Goal: Task Accomplishment & Management: Manage account settings

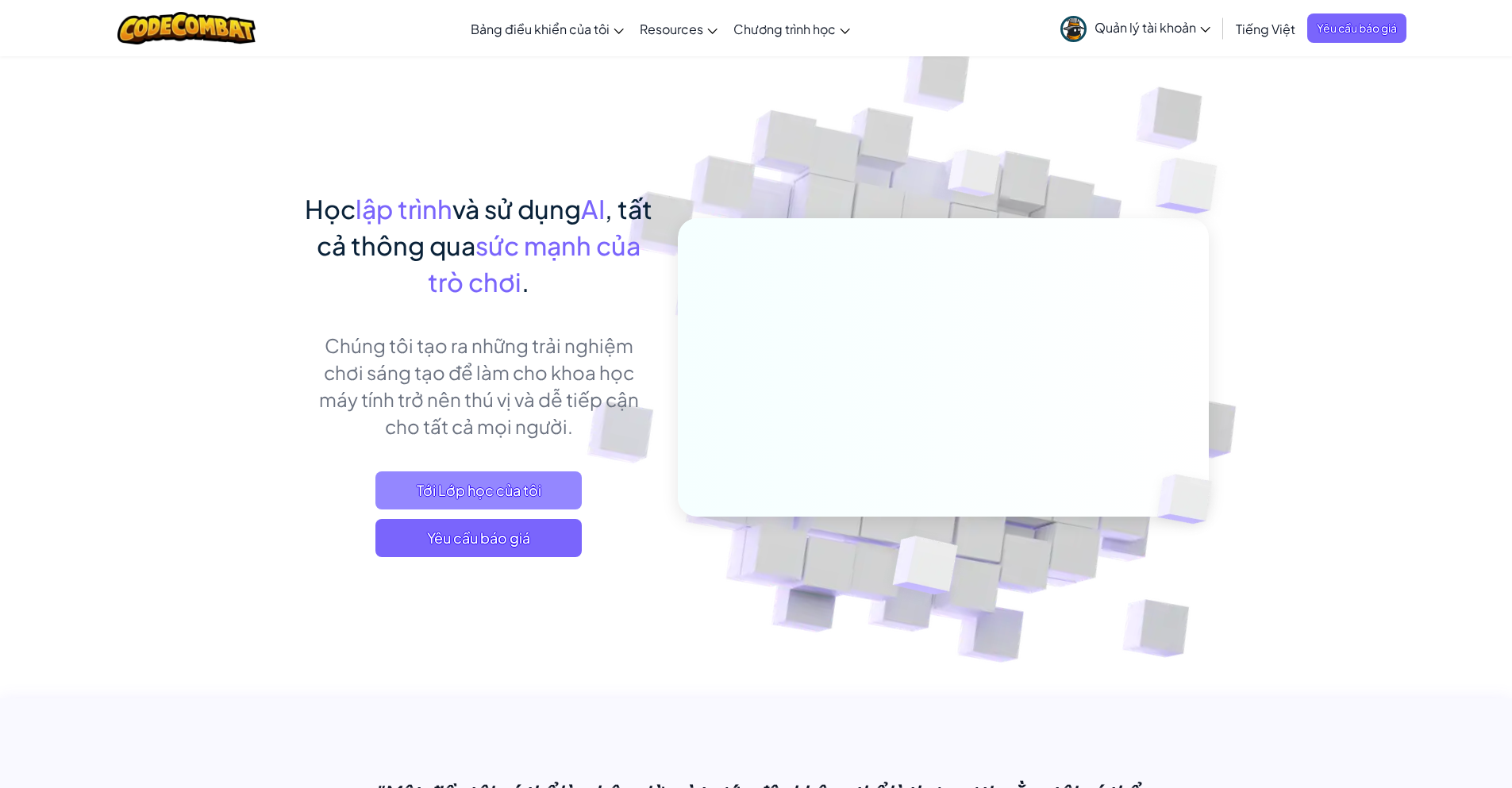
click at [524, 493] on span "Tới Lớp học của tôi" at bounding box center [479, 490] width 206 height 38
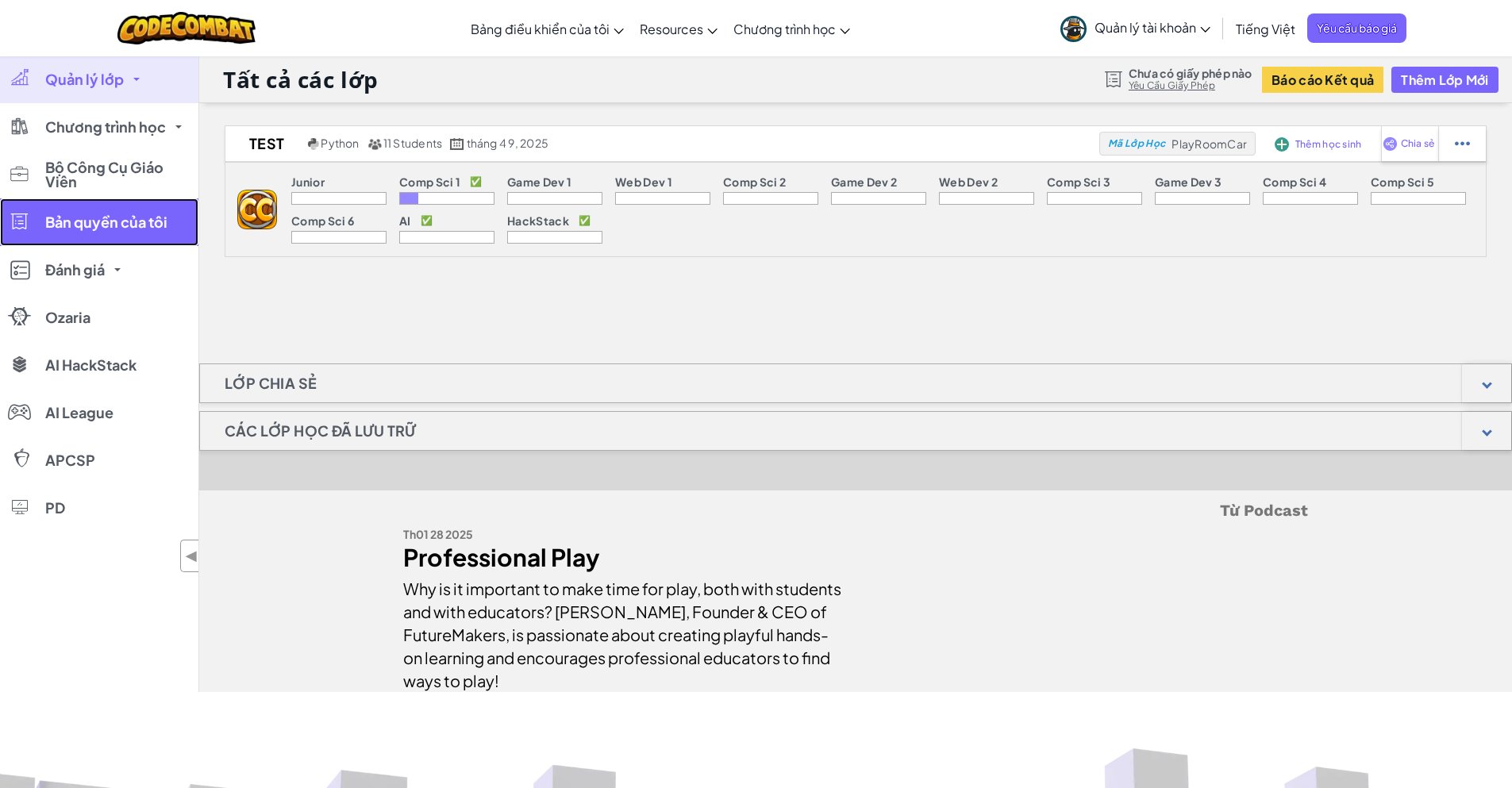
click at [138, 233] on link "Bản quyền của tôi" at bounding box center [99, 221] width 198 height 48
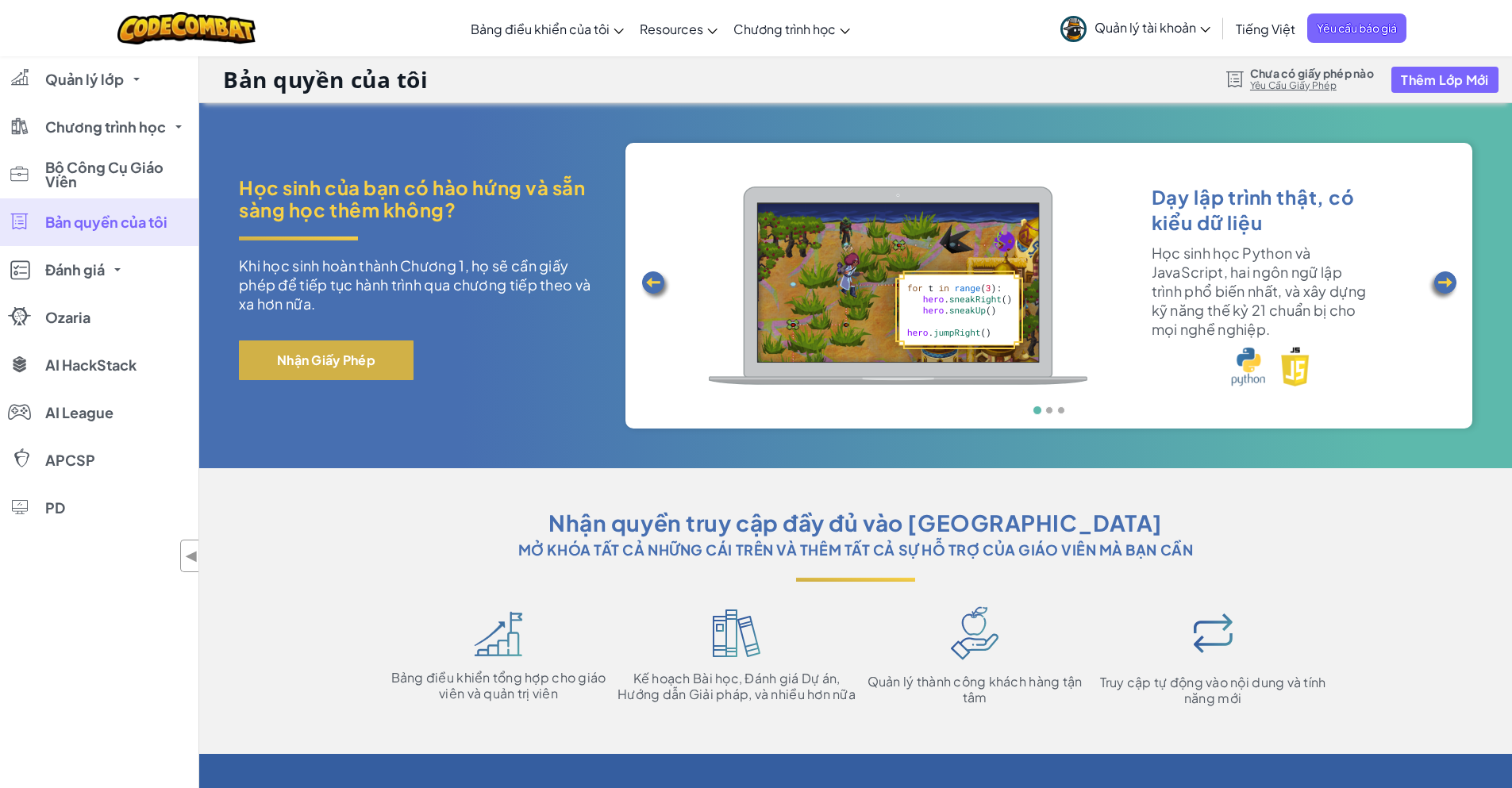
click at [385, 368] on button "Nhận Giấy Phép" at bounding box center [327, 360] width 175 height 39
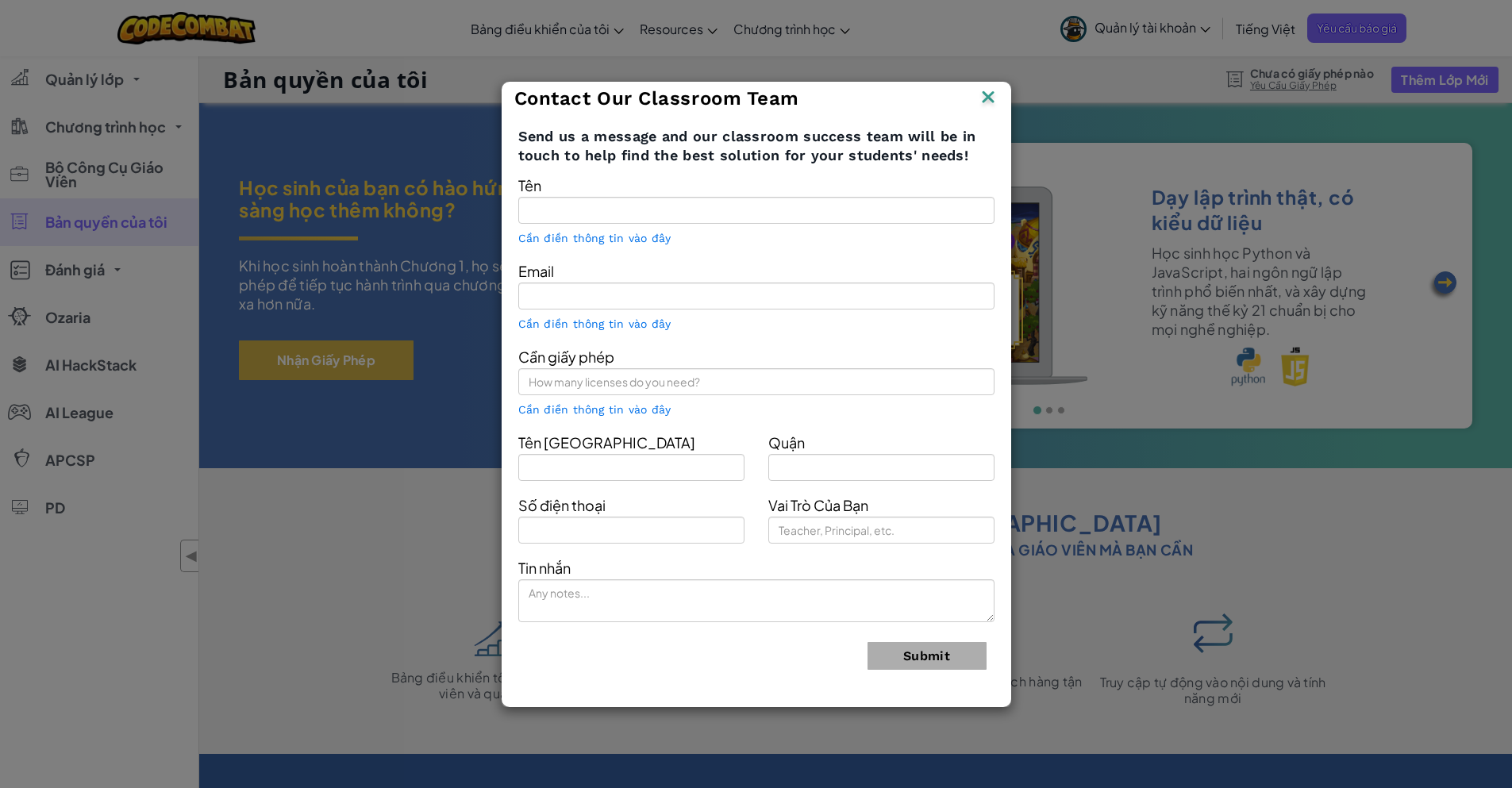
type input "[PERSON_NAME]"
type input "[EMAIL_ADDRESS][DOMAIN_NAME]"
type input "Funix"
type input "Cau GIay"
type input "Teacher"
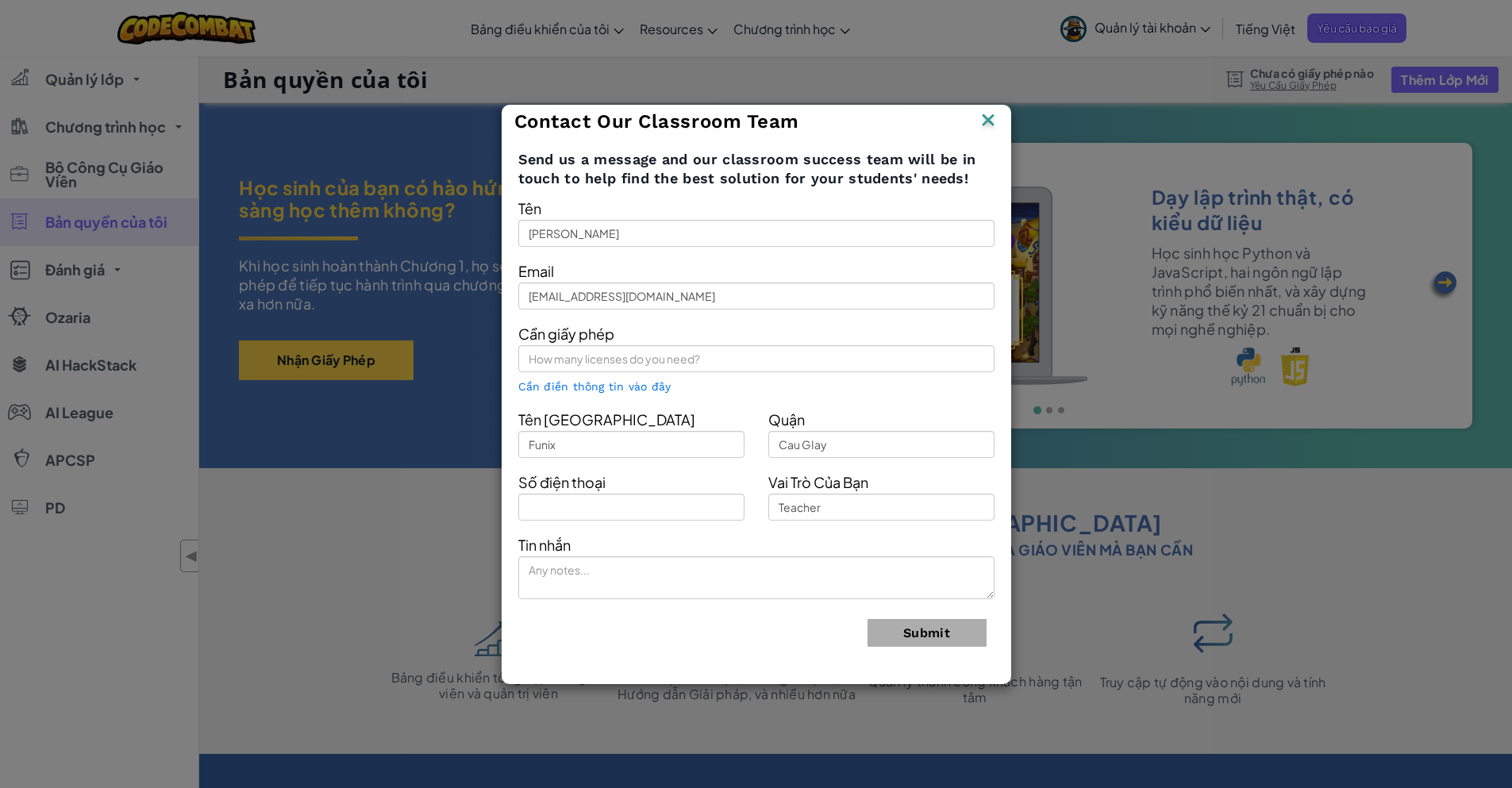
click at [985, 118] on img at bounding box center [988, 121] width 21 height 23
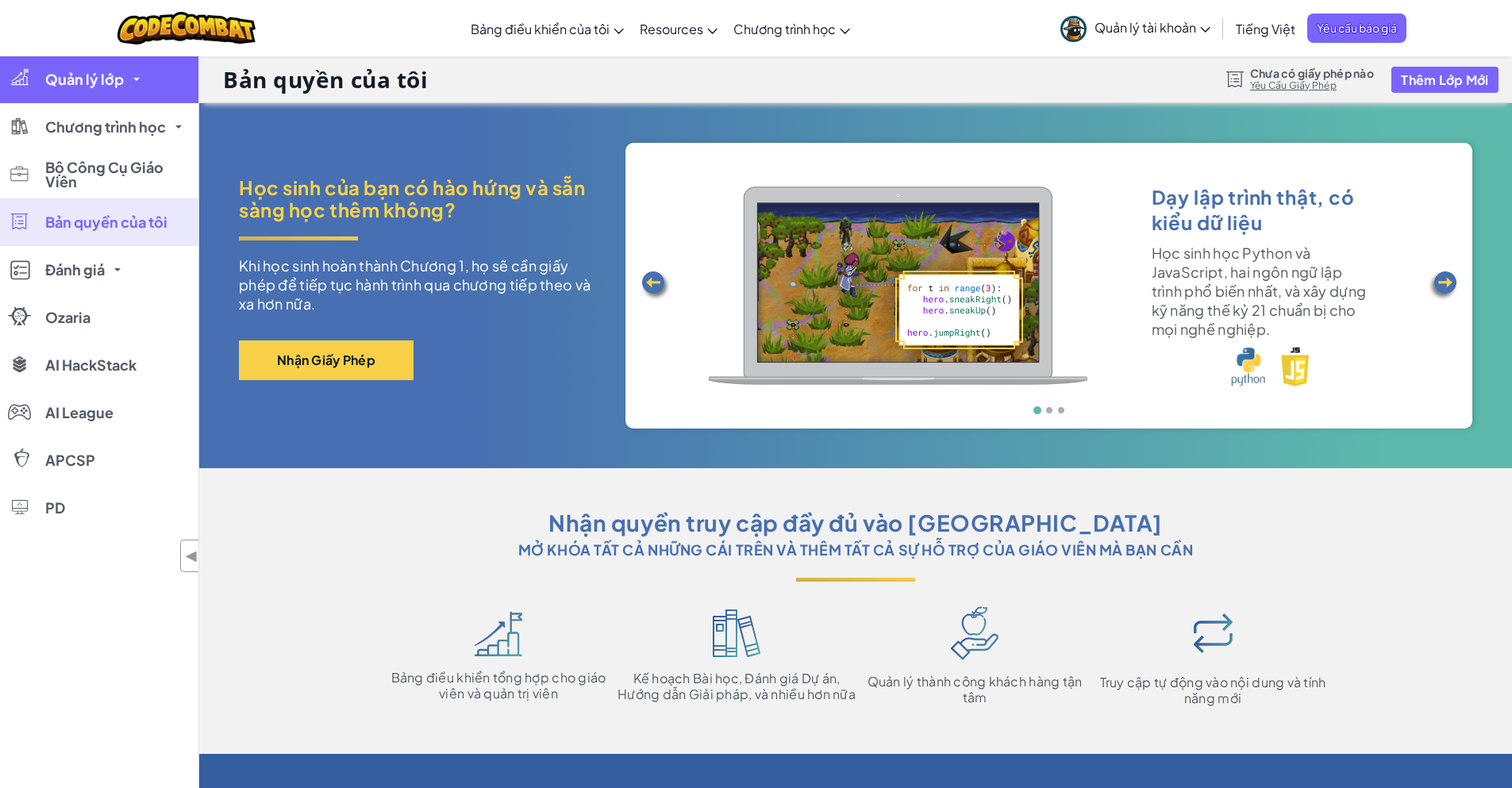
click at [140, 84] on link "Quản lý lớp" at bounding box center [99, 79] width 198 height 48
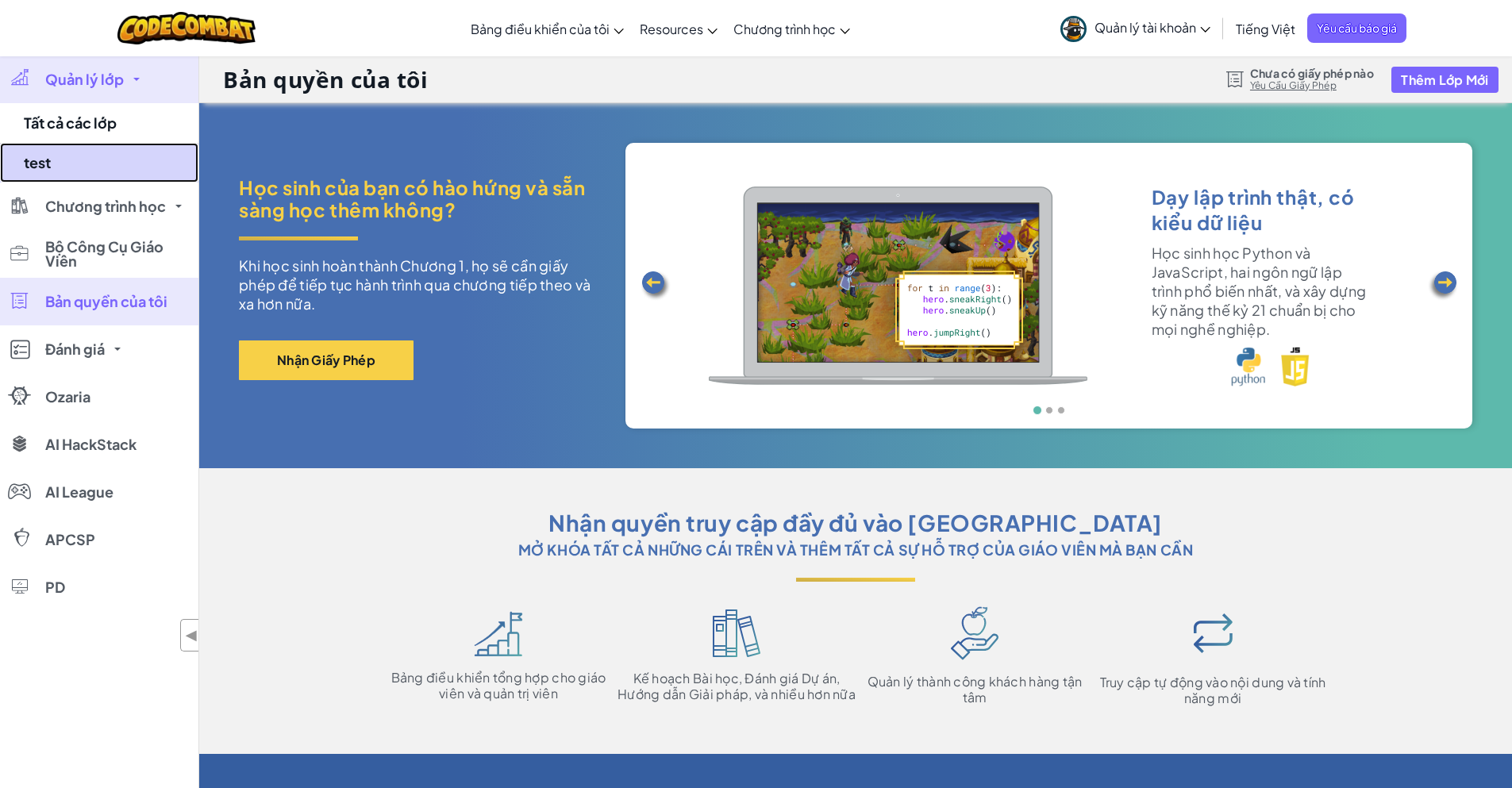
click at [61, 161] on link "test" at bounding box center [99, 162] width 198 height 39
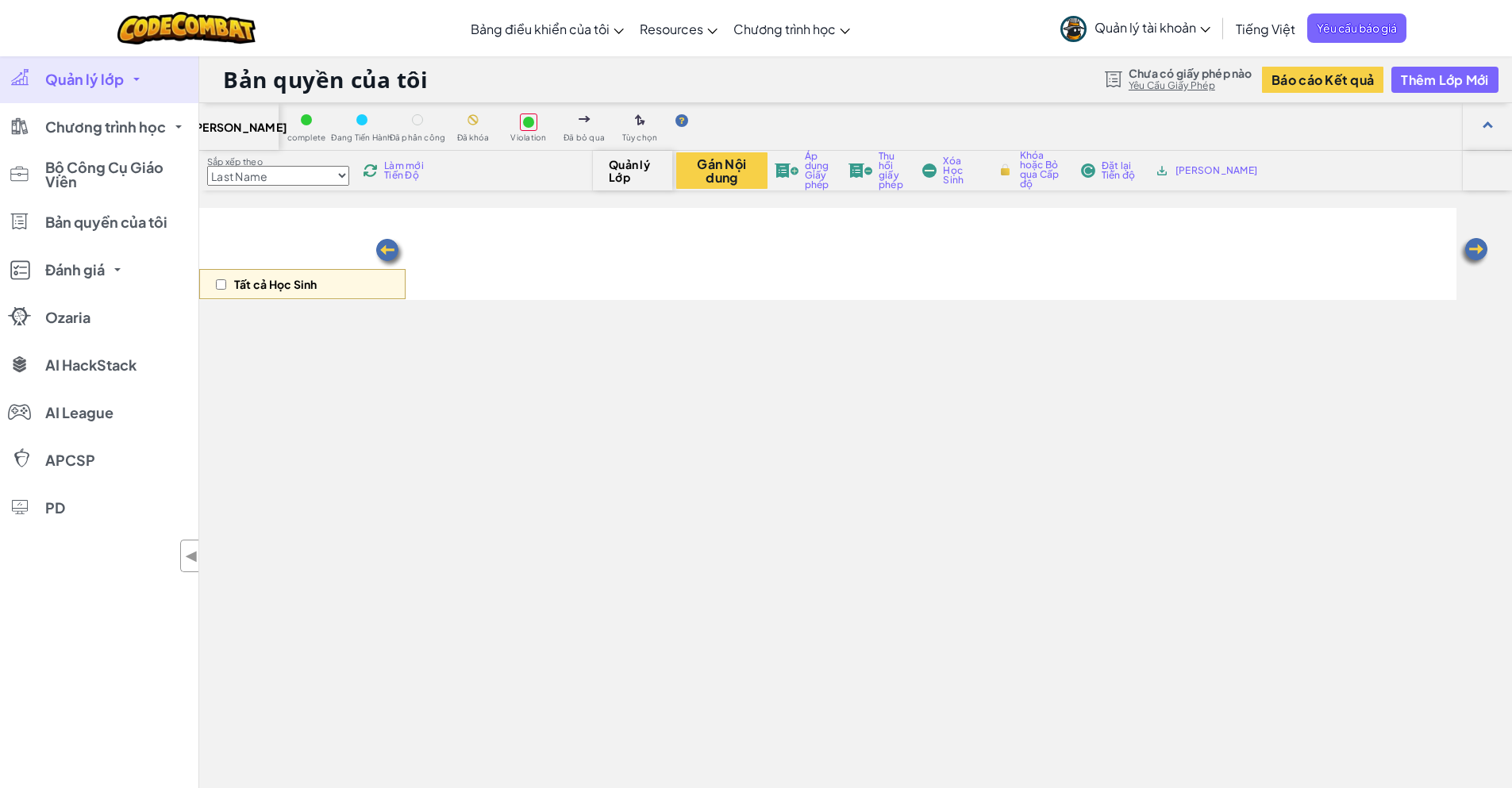
select select "560f1a9f22961295f9427742"
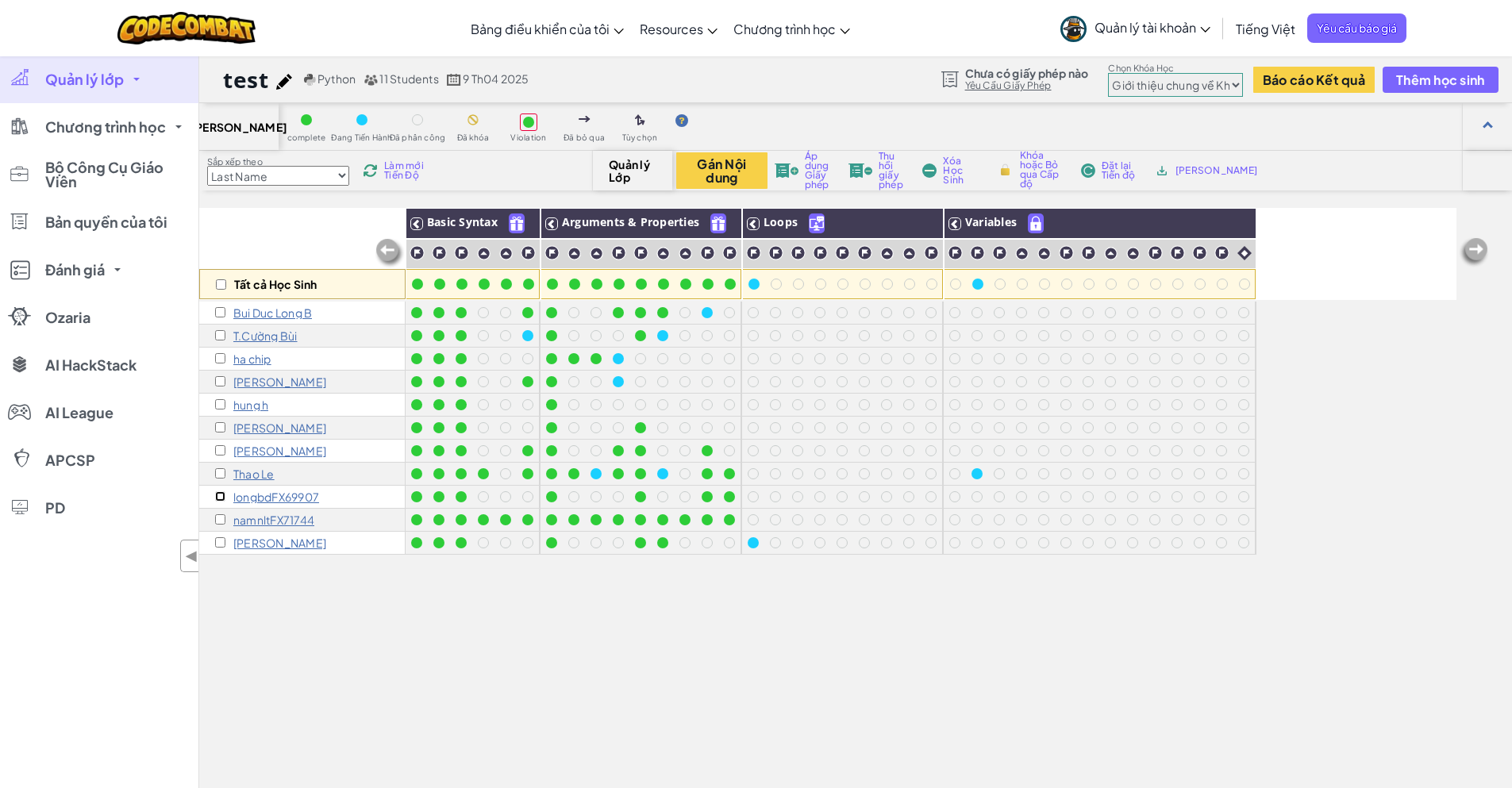
click at [221, 497] on input "checkbox" at bounding box center [220, 495] width 10 height 10
checkbox input "true"
click at [218, 516] on input "checkbox" at bounding box center [220, 519] width 10 height 10
checkbox input "true"
click at [719, 168] on button "Gán Nội dung" at bounding box center [721, 170] width 91 height 37
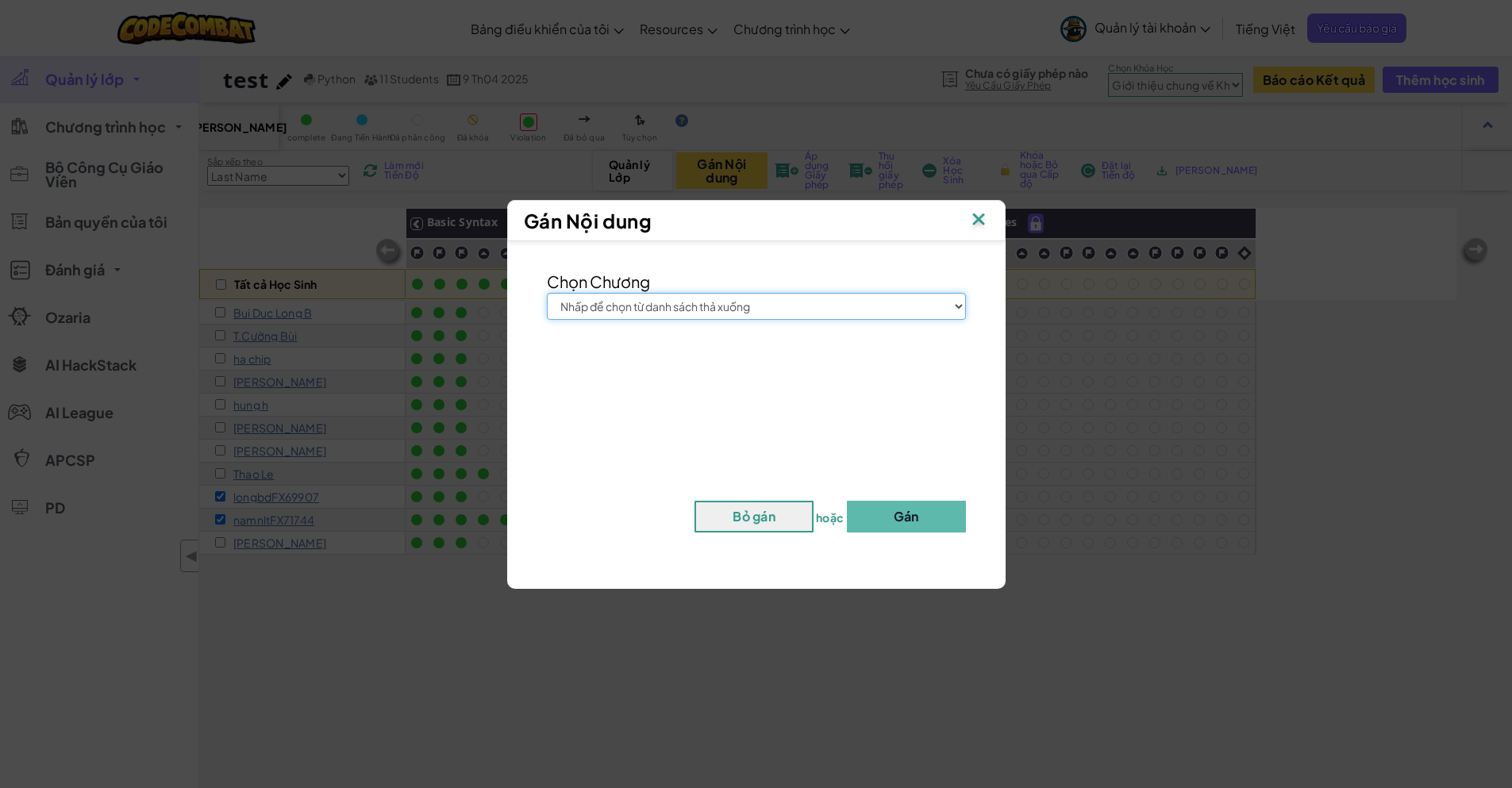
select select "Introduction to Computer Science"
click at [547, 293] on select "Nhấp để chọn từ danh sách thả xuống Junior Giới thiệu chung về Khoa học máy tín…" at bounding box center [756, 306] width 419 height 27
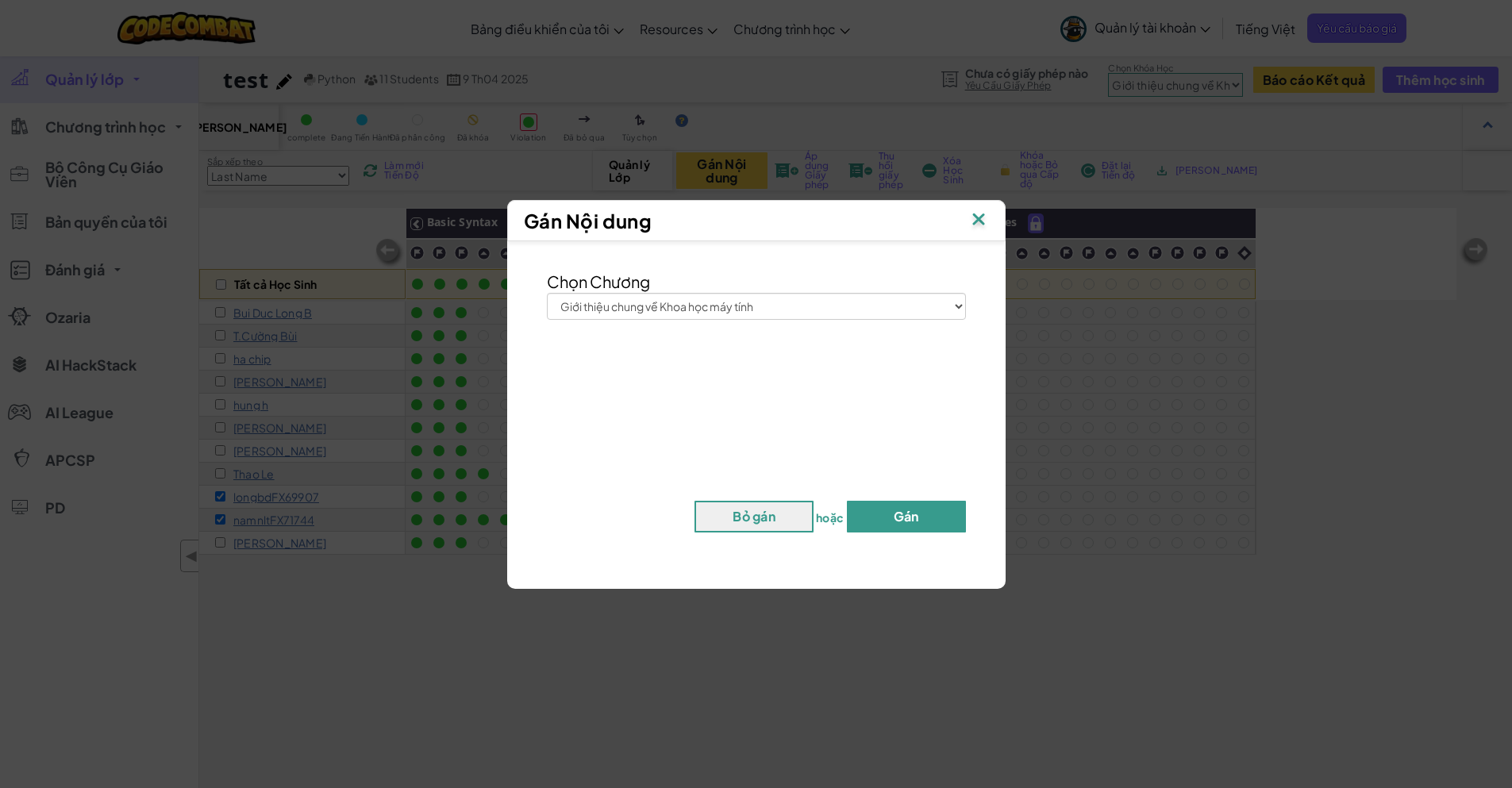
drag, startPoint x: 902, startPoint y: 511, endPoint x: 880, endPoint y: 506, distance: 22.6
click at [901, 511] on button "Gán" at bounding box center [906, 517] width 119 height 32
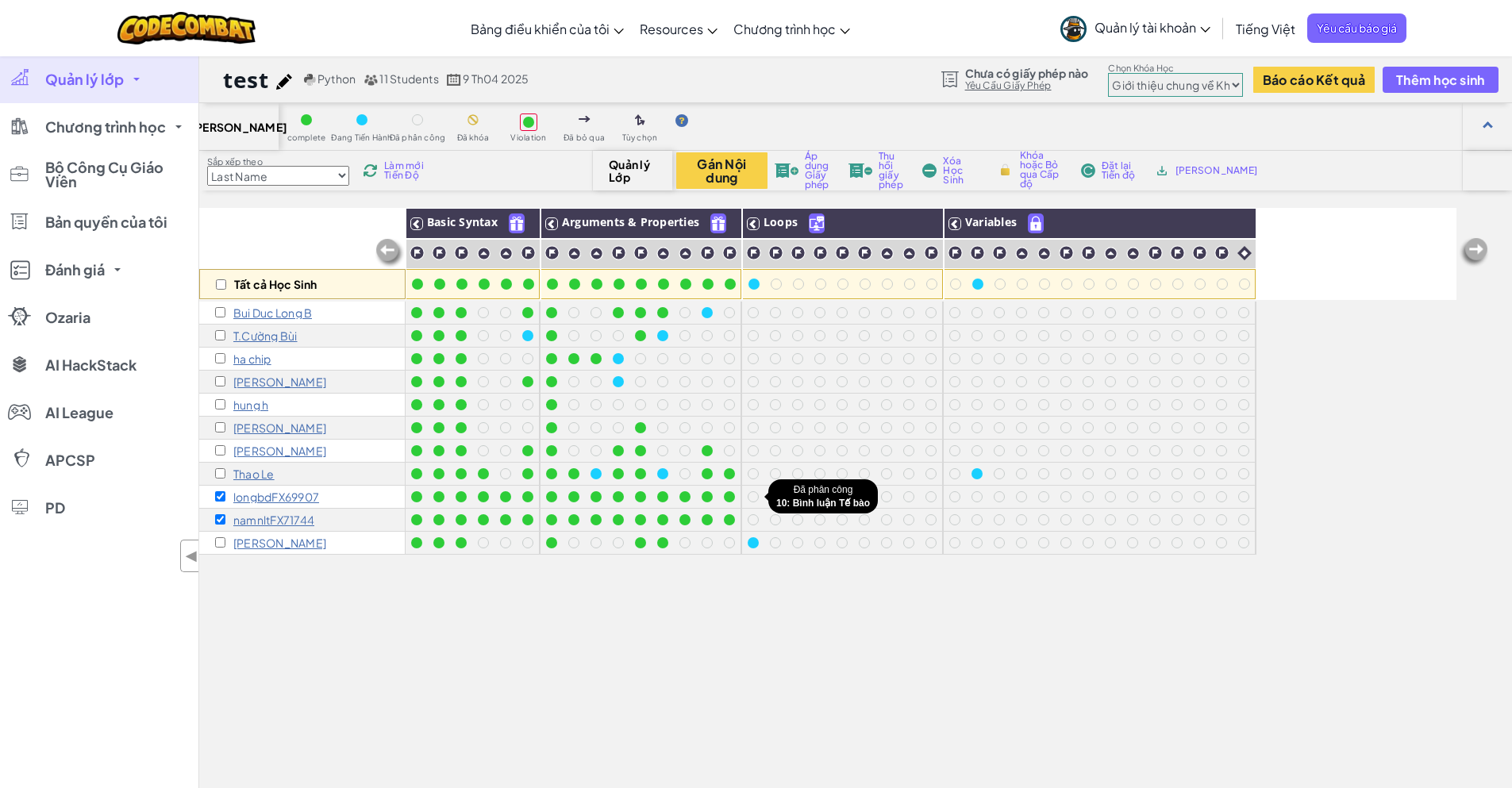
click at [753, 493] on div at bounding box center [754, 496] width 11 height 11
click at [758, 495] on div at bounding box center [754, 496] width 11 height 11
click at [748, 167] on button "Gán Nội dung" at bounding box center [721, 170] width 91 height 37
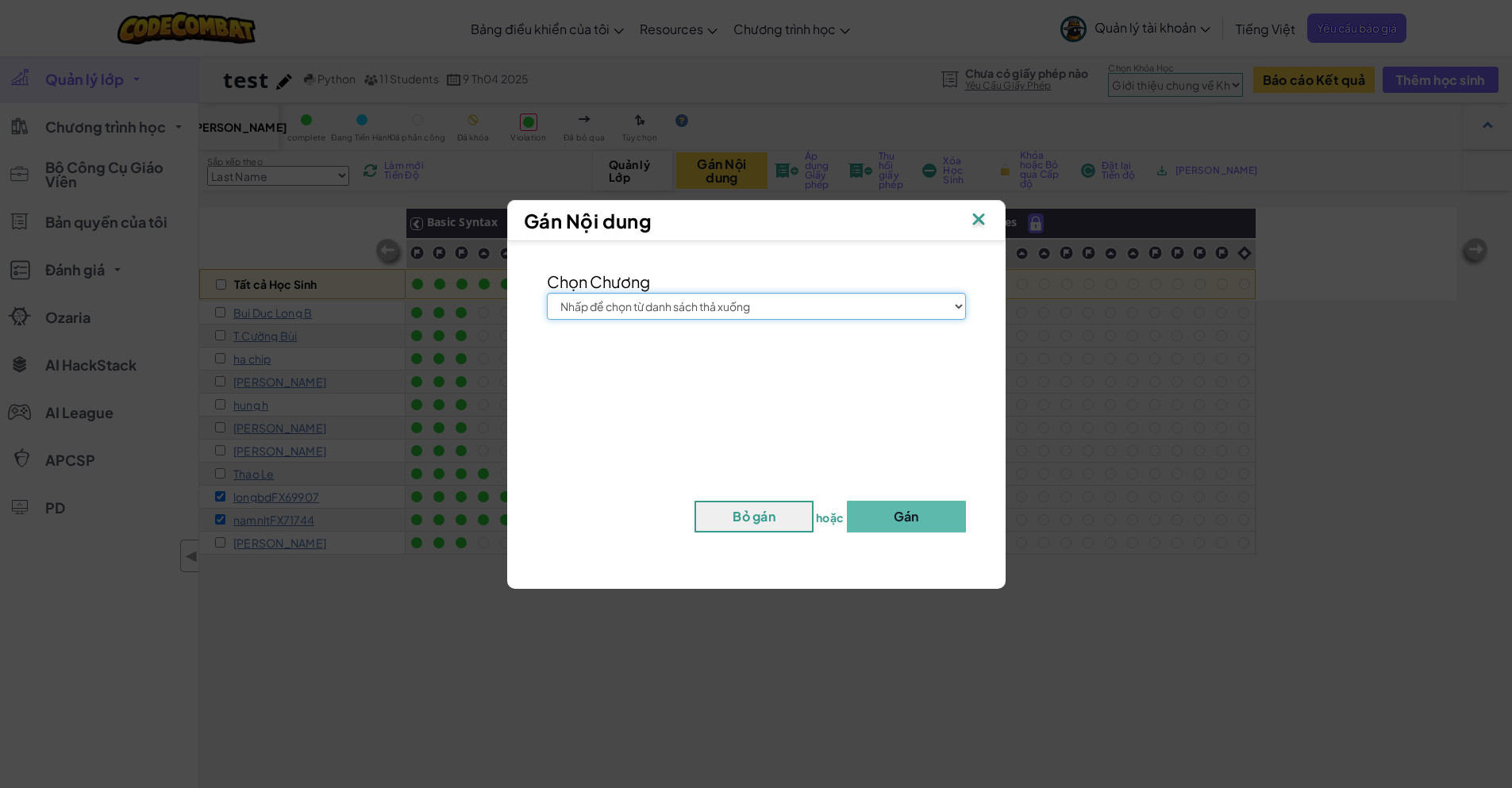
select select "Introduction to Computer Science"
click at [547, 293] on select "Nhấp để chọn từ danh sách thả xuống Junior Giới thiệu chung về Khoa học máy tín…" at bounding box center [756, 306] width 419 height 27
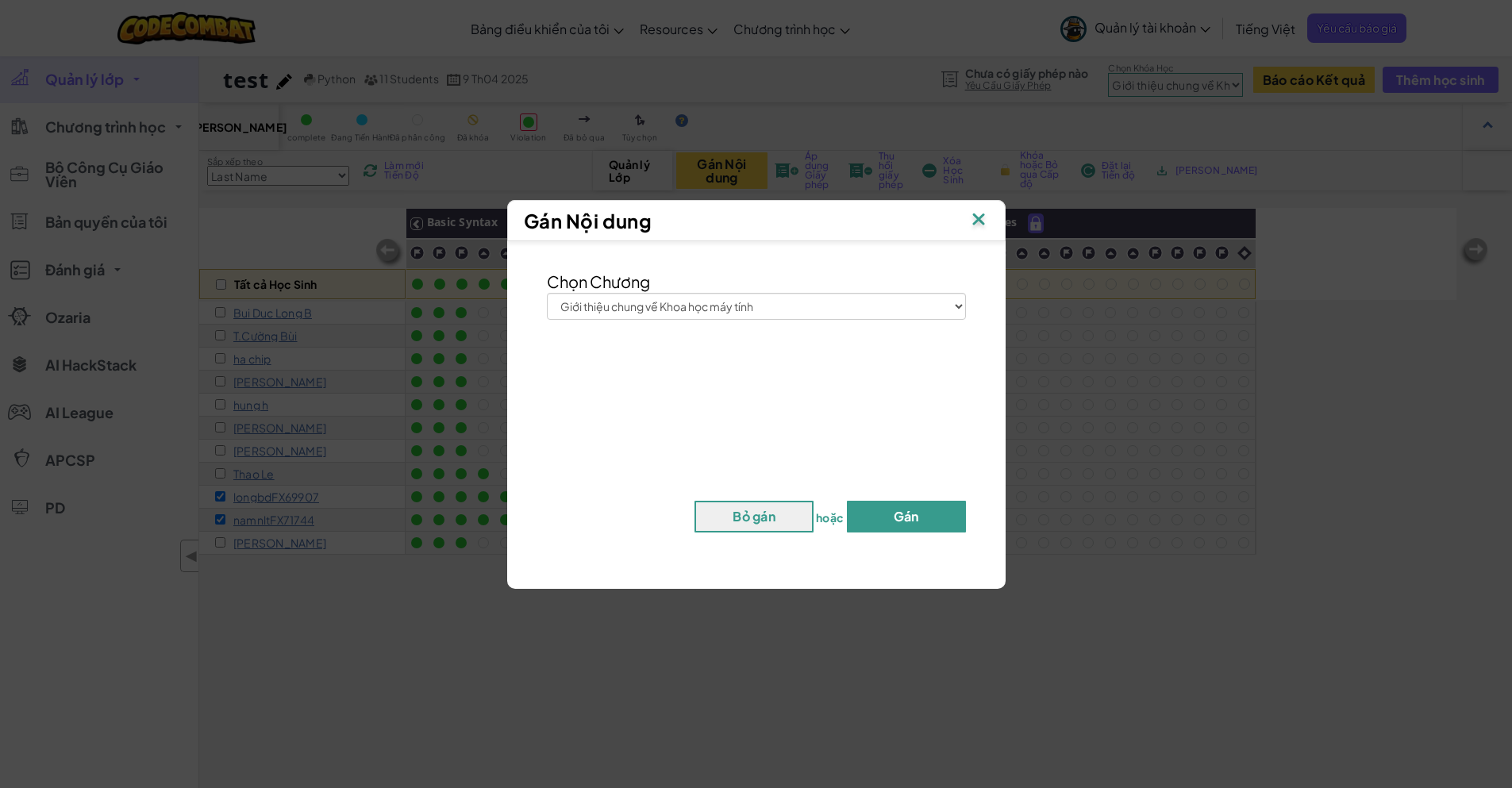
click at [906, 506] on button "Gán" at bounding box center [906, 517] width 119 height 32
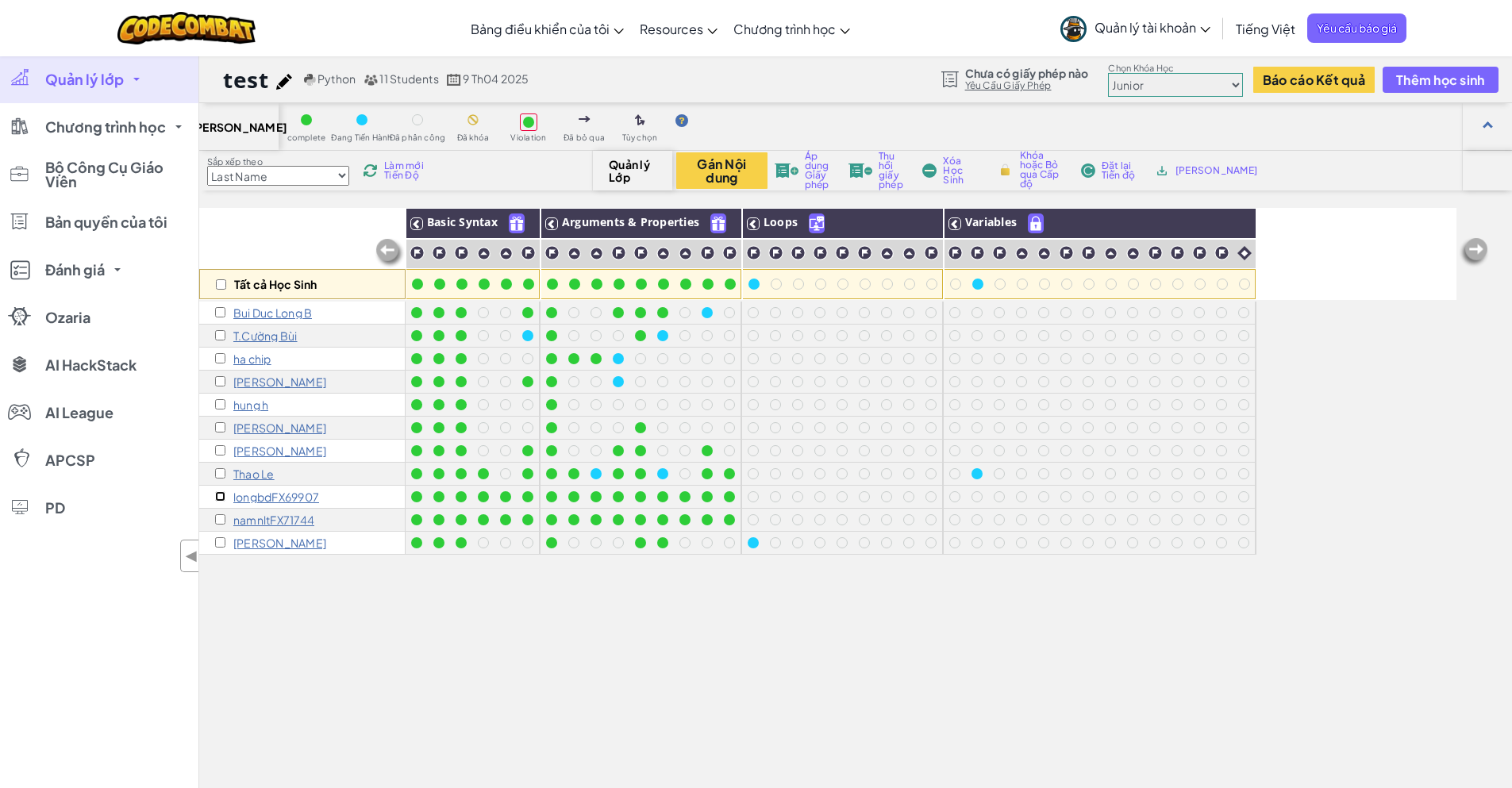
click at [221, 495] on input "checkbox" at bounding box center [220, 495] width 10 height 10
checkbox input "true"
click at [221, 520] on input "checkbox" at bounding box center [220, 519] width 10 height 10
checkbox input "true"
click at [953, 219] on icon at bounding box center [955, 224] width 11 height 11
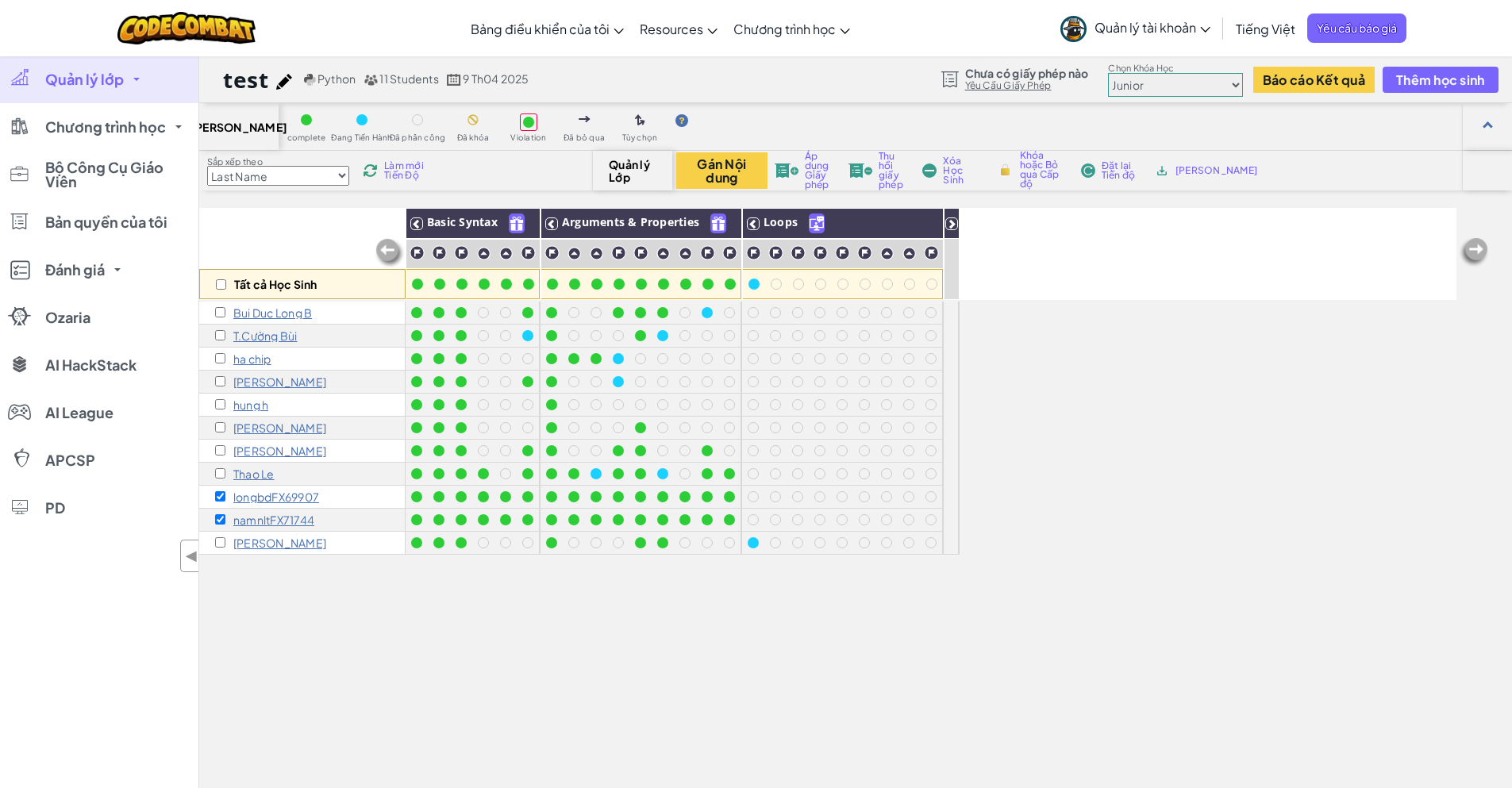
click at [953, 219] on icon at bounding box center [952, 224] width 11 height 11
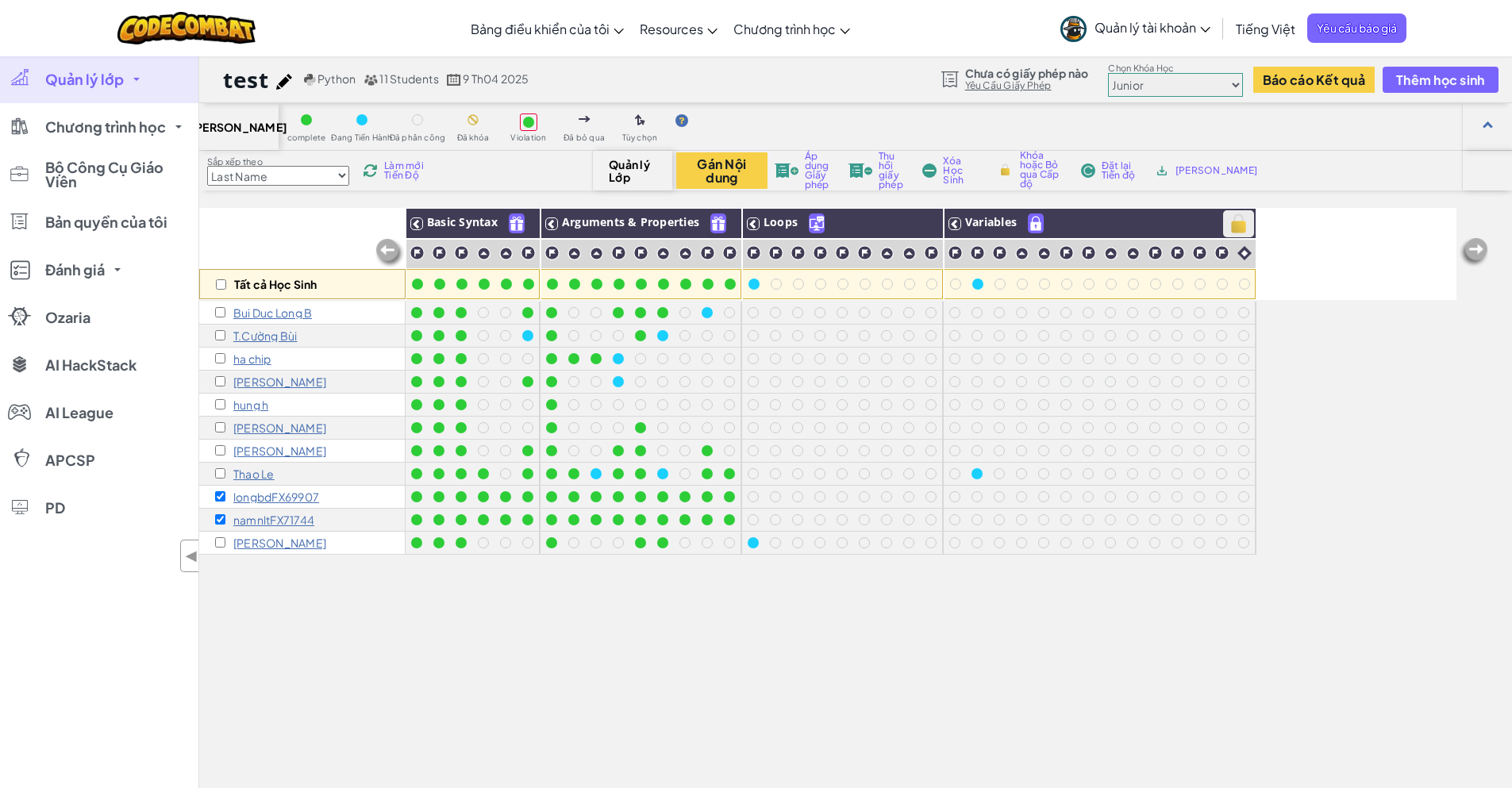
click at [1245, 225] on img at bounding box center [1239, 223] width 28 height 23
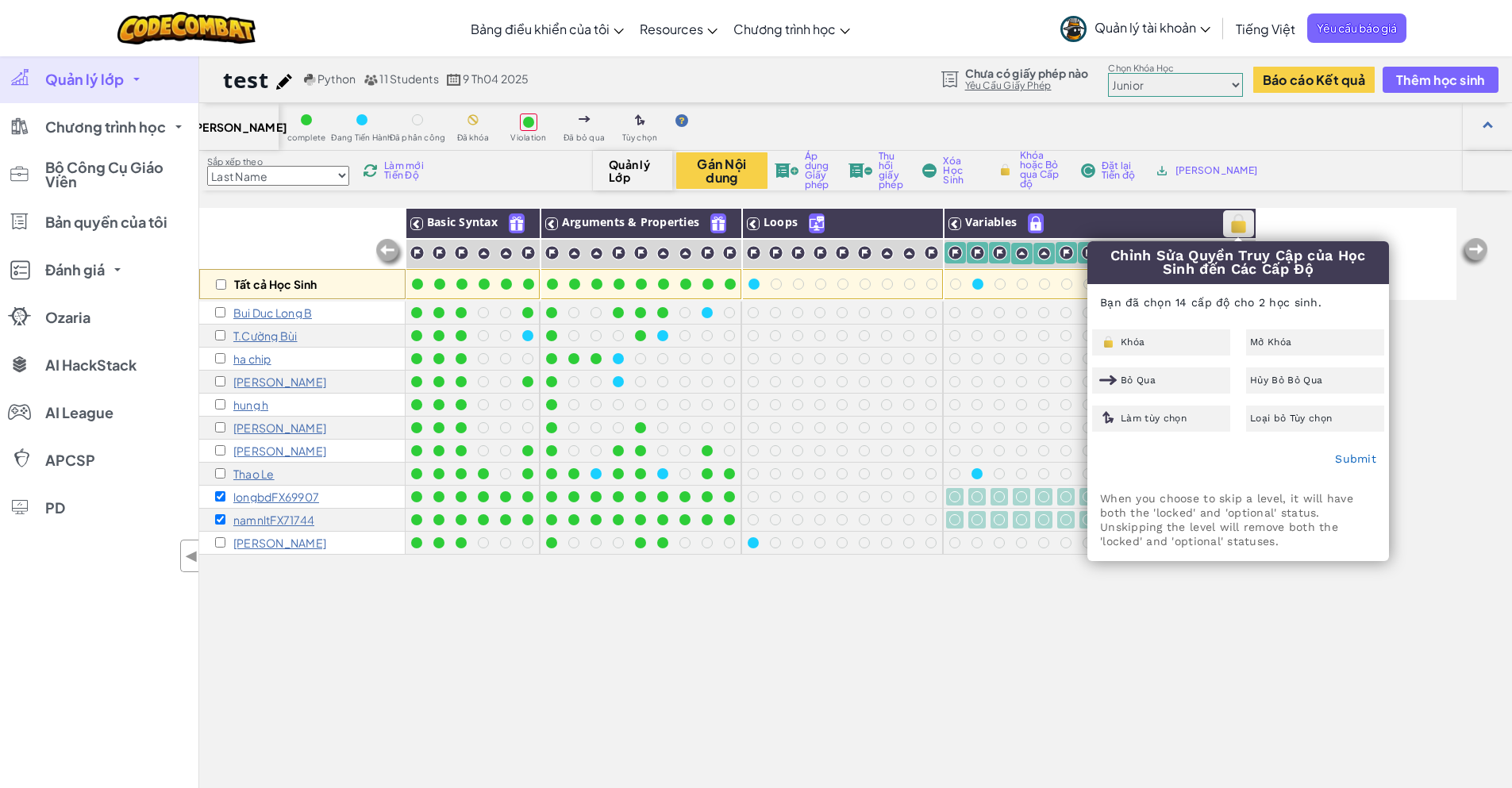
click at [1245, 225] on img at bounding box center [1239, 223] width 28 height 23
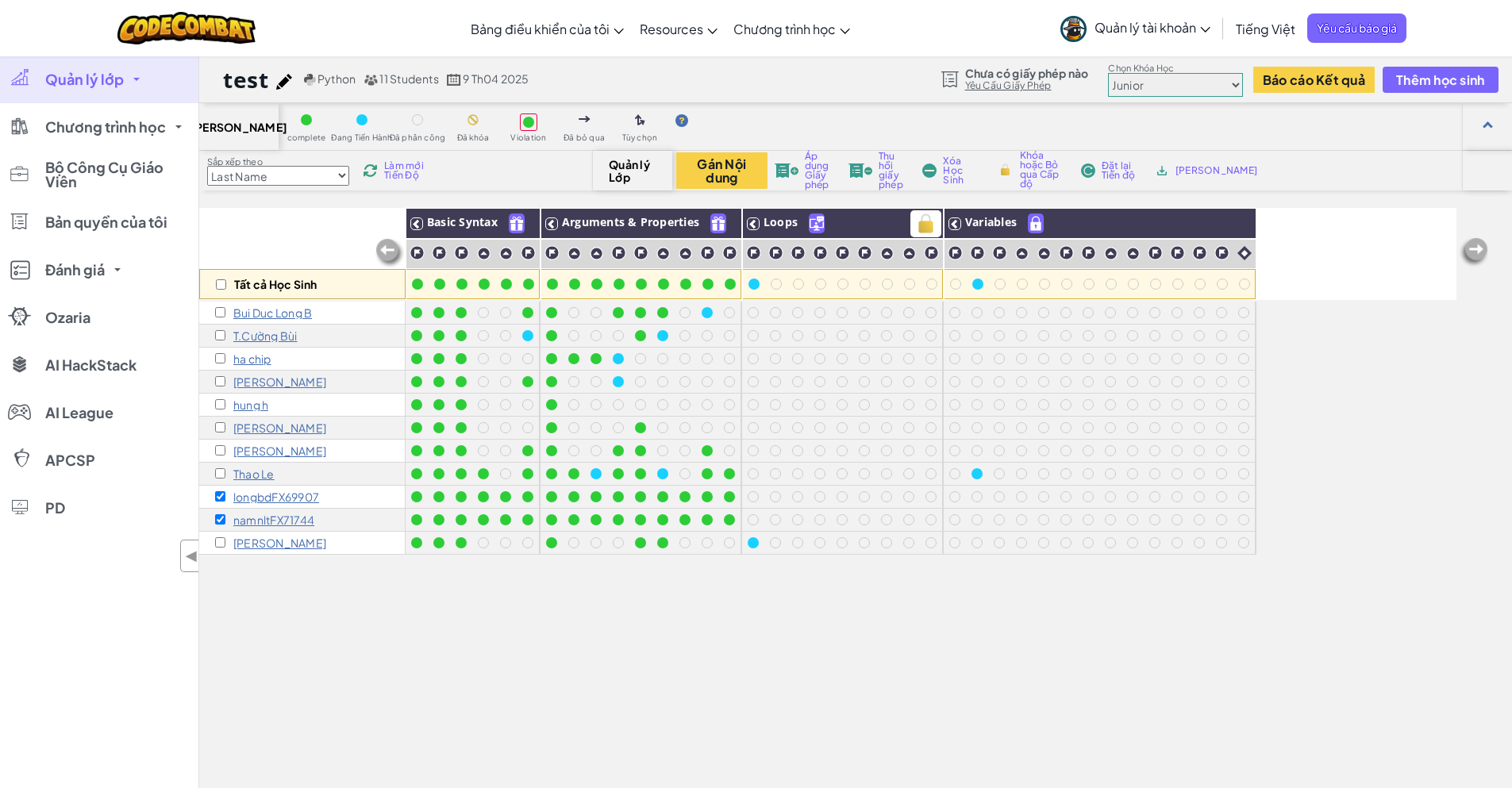
click at [903, 226] on h3 "Loops" at bounding box center [850, 222] width 183 height 20
click at [1242, 221] on img at bounding box center [1239, 223] width 28 height 23
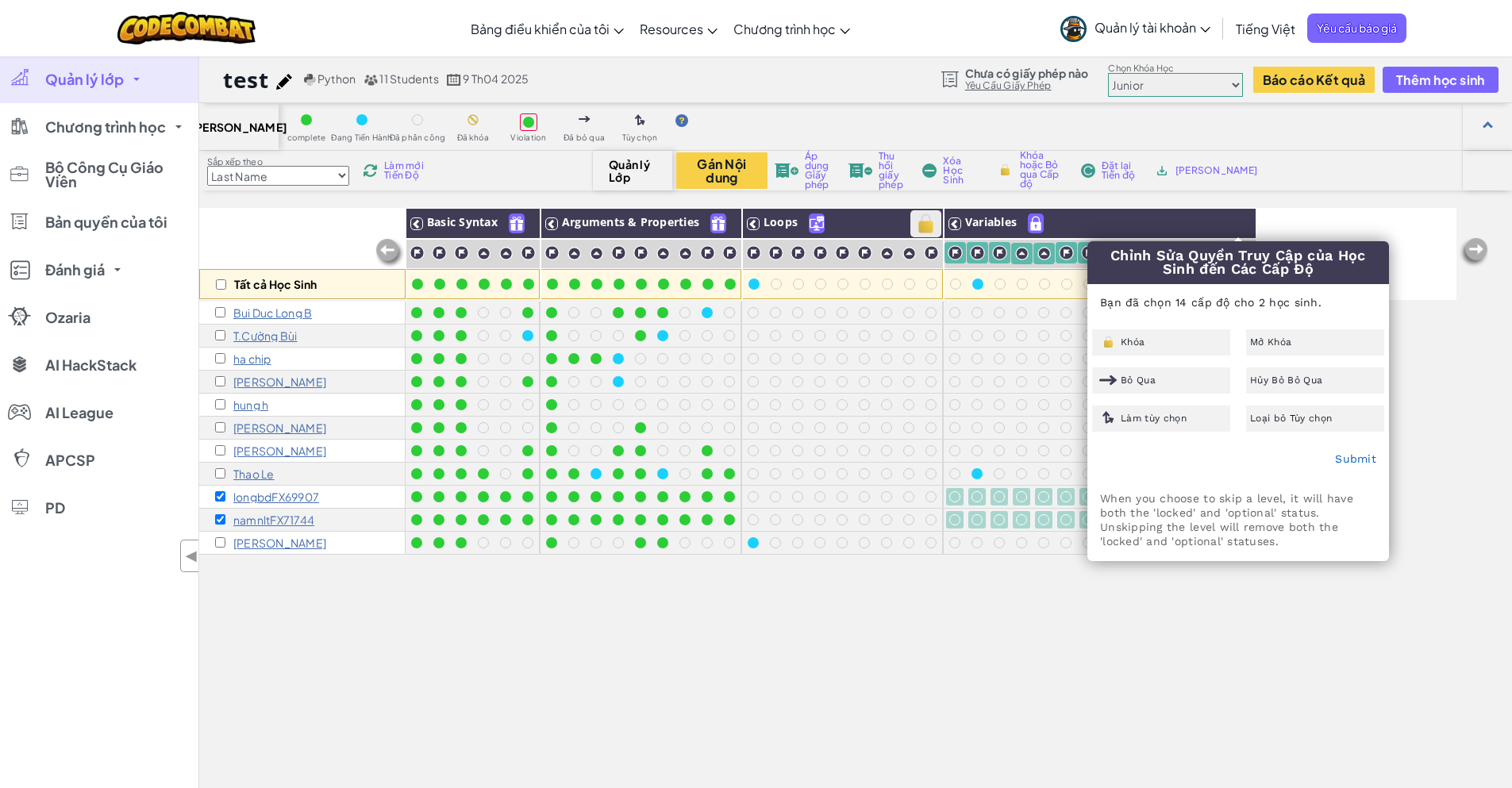
click at [927, 220] on img at bounding box center [926, 223] width 28 height 23
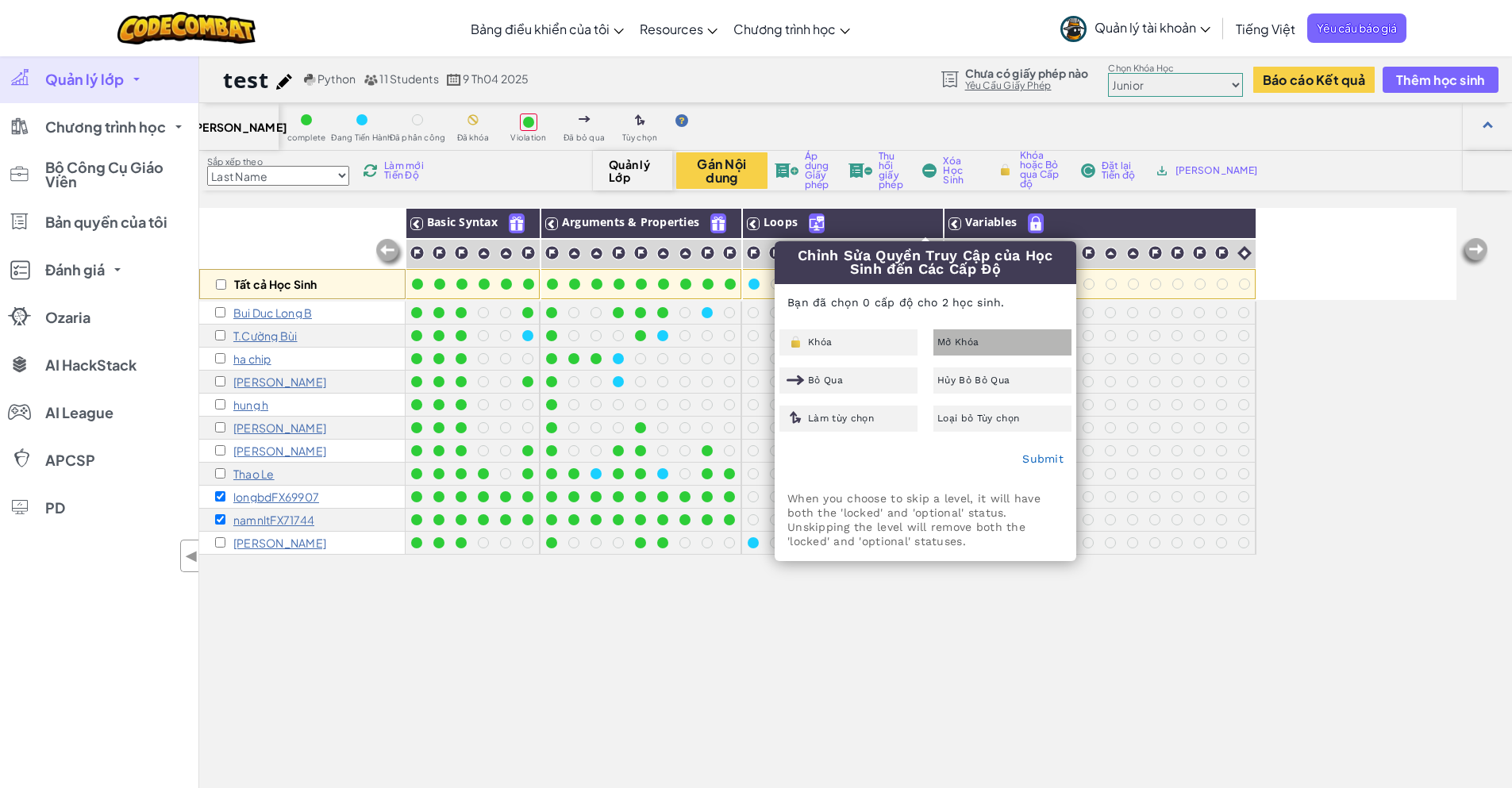
click at [1012, 350] on div "Mở Khóa" at bounding box center [1001, 342] width 138 height 26
click at [1038, 461] on link "Submit" at bounding box center [1043, 459] width 41 height 13
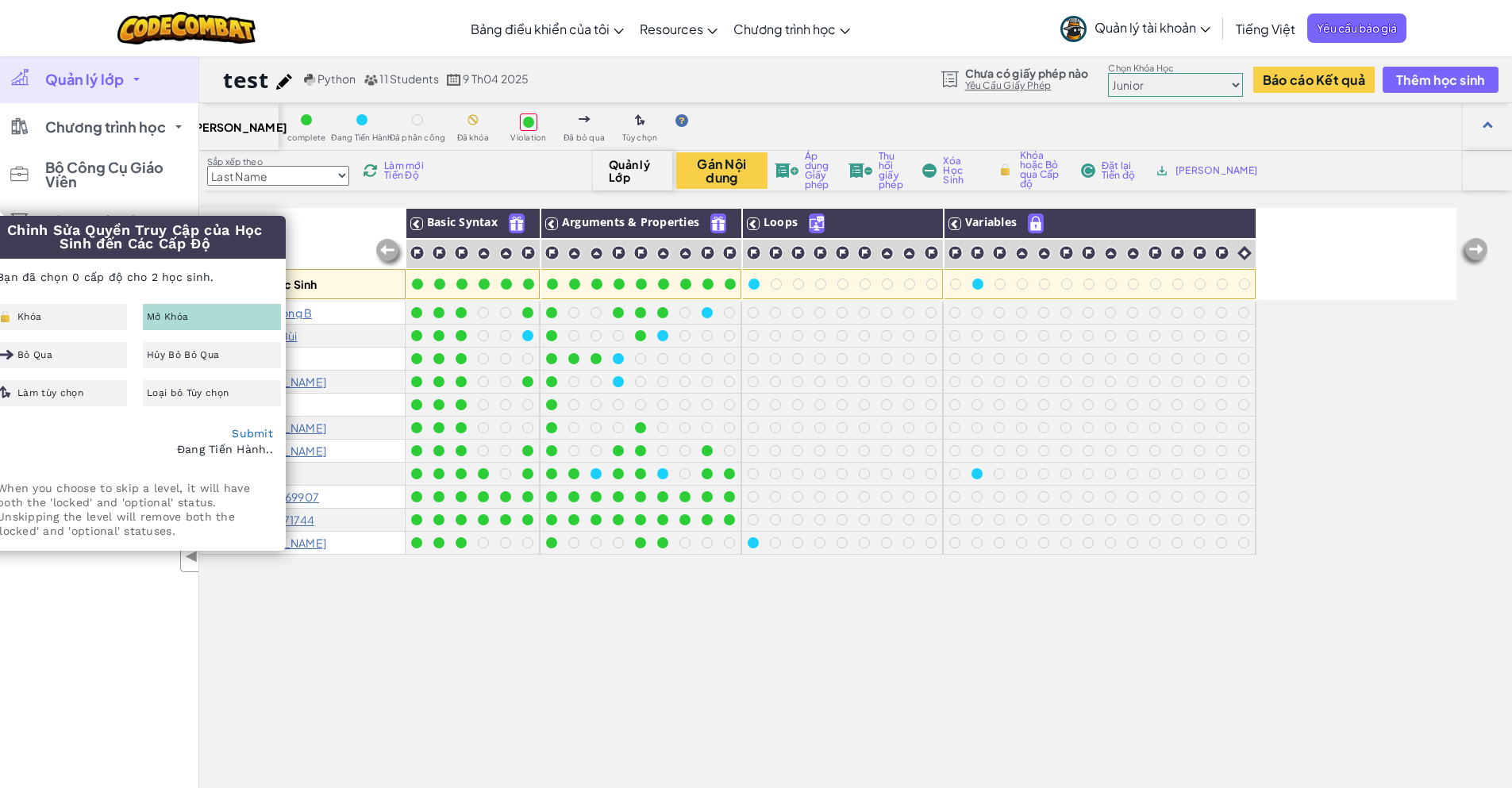
drag, startPoint x: 161, startPoint y: 234, endPoint x: 296, endPoint y: 316, distance: 158.0
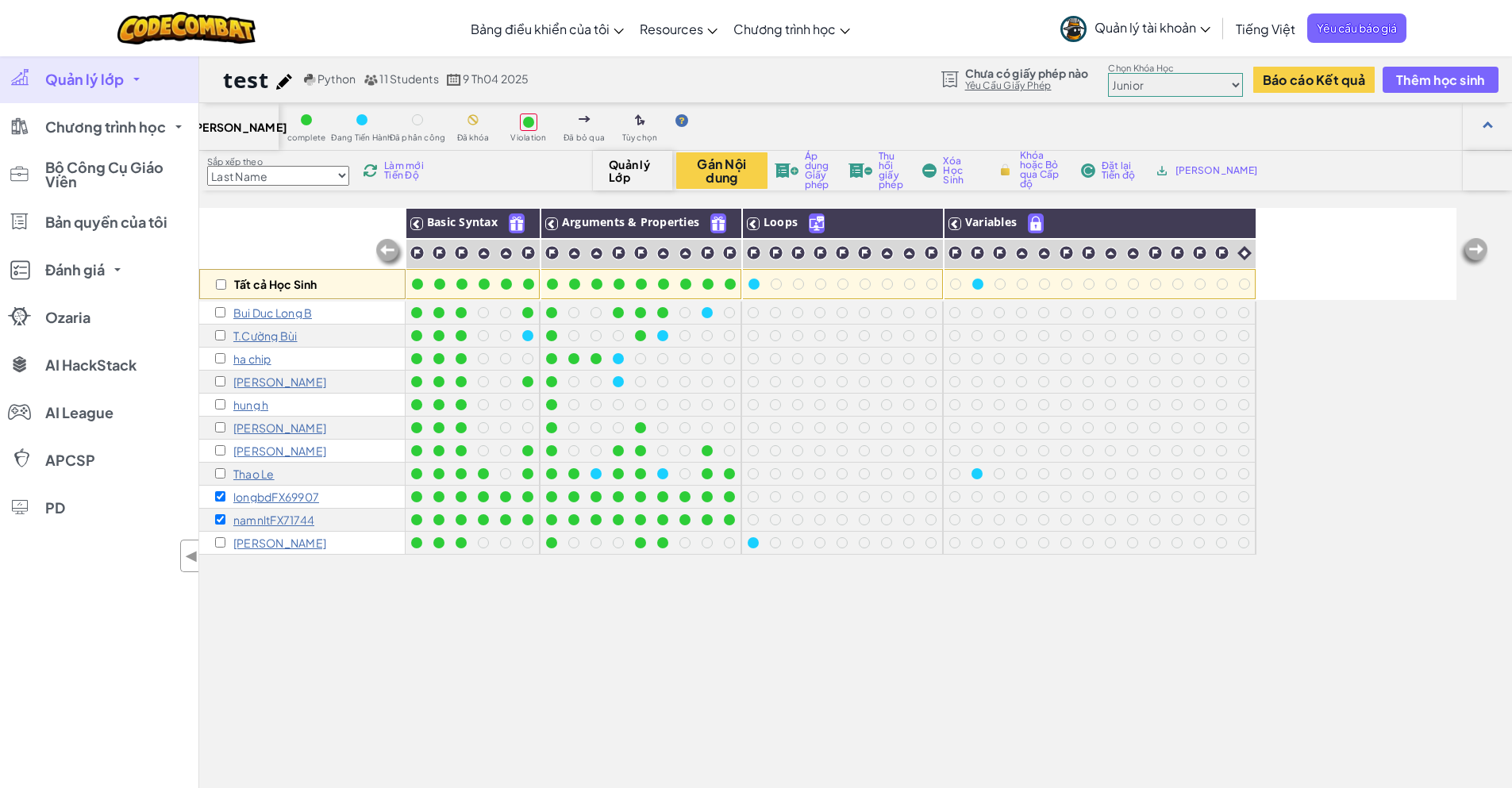
click at [527, 690] on div "Tất cả Học Sinh Basic Syntax Arguments & Properties Loops Variables Bui Duc Lon…" at bounding box center [827, 562] width 1257 height 708
checkbox input "false"
click at [840, 506] on div at bounding box center [842, 497] width 23 height 23
click at [221, 493] on input "checkbox" at bounding box center [220, 495] width 10 height 10
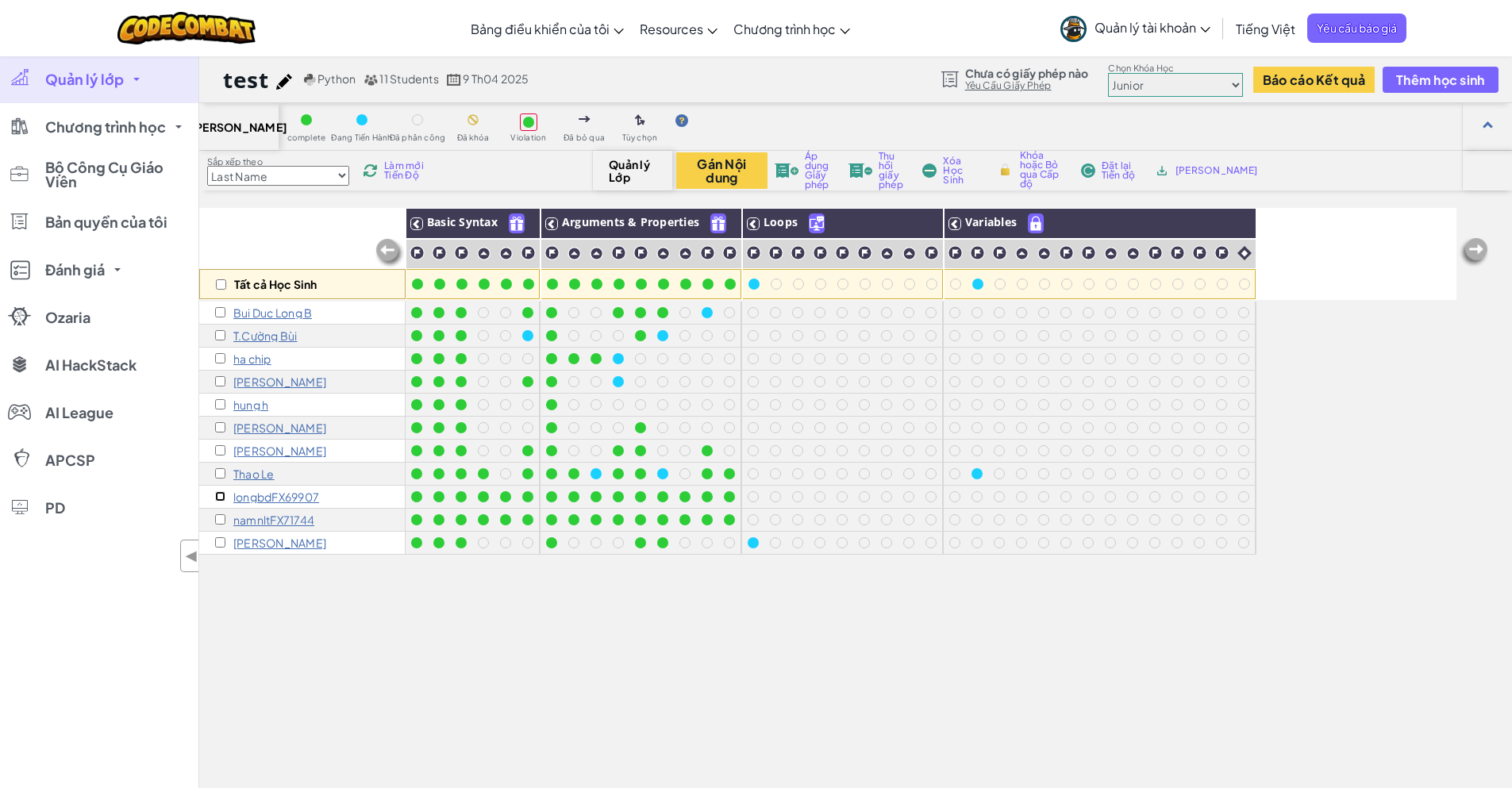
checkbox input "true"
click at [216, 510] on div "namnltFX71744" at bounding box center [302, 520] width 206 height 23
click at [217, 522] on input "checkbox" at bounding box center [220, 519] width 10 height 10
checkbox input "true"
click at [927, 225] on img at bounding box center [926, 223] width 28 height 23
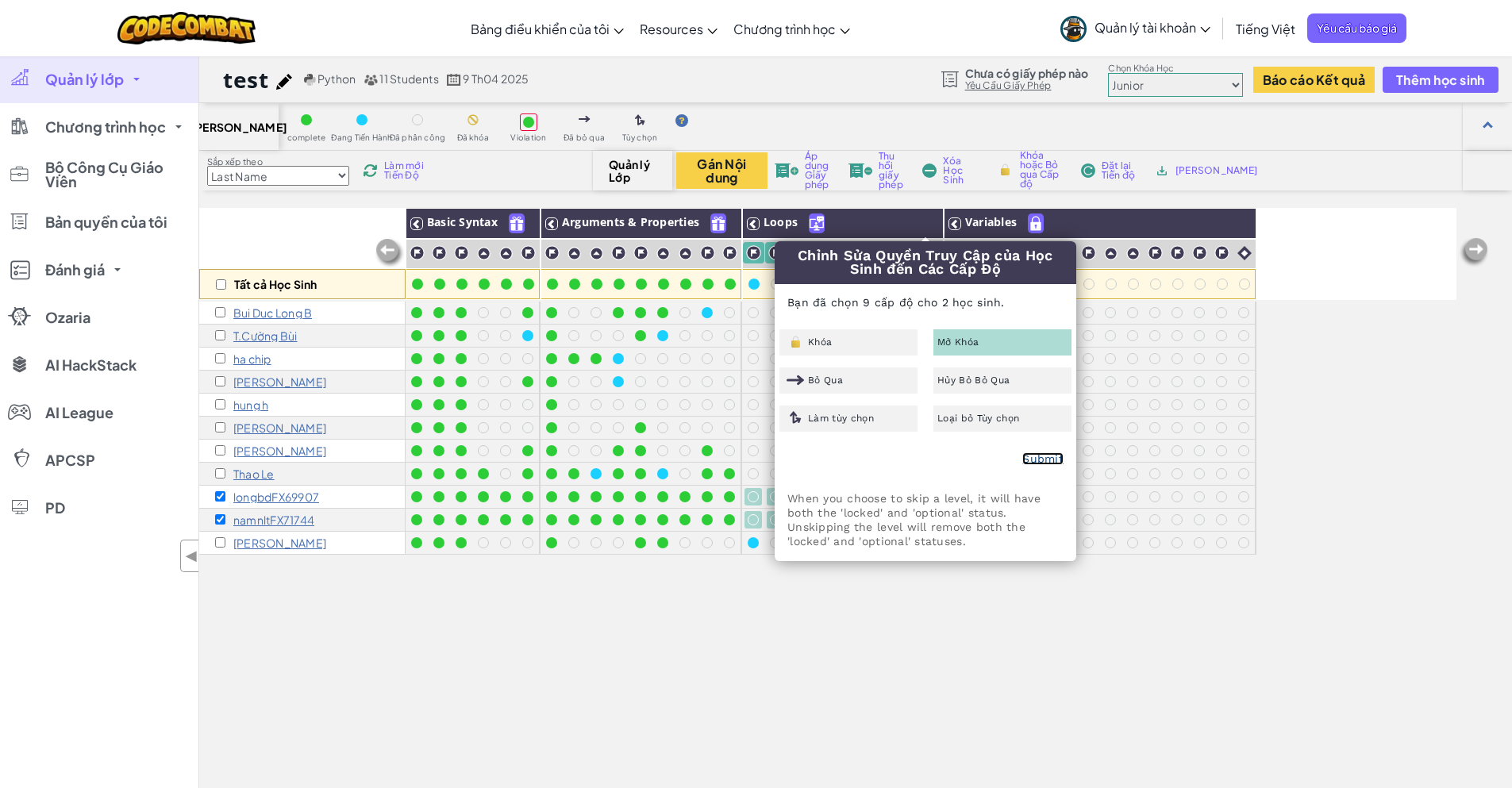
click at [1038, 463] on link "Submit" at bounding box center [1043, 459] width 41 height 13
checkbox input "false"
click at [1038, 463] on link "Submit" at bounding box center [1043, 459] width 41 height 13
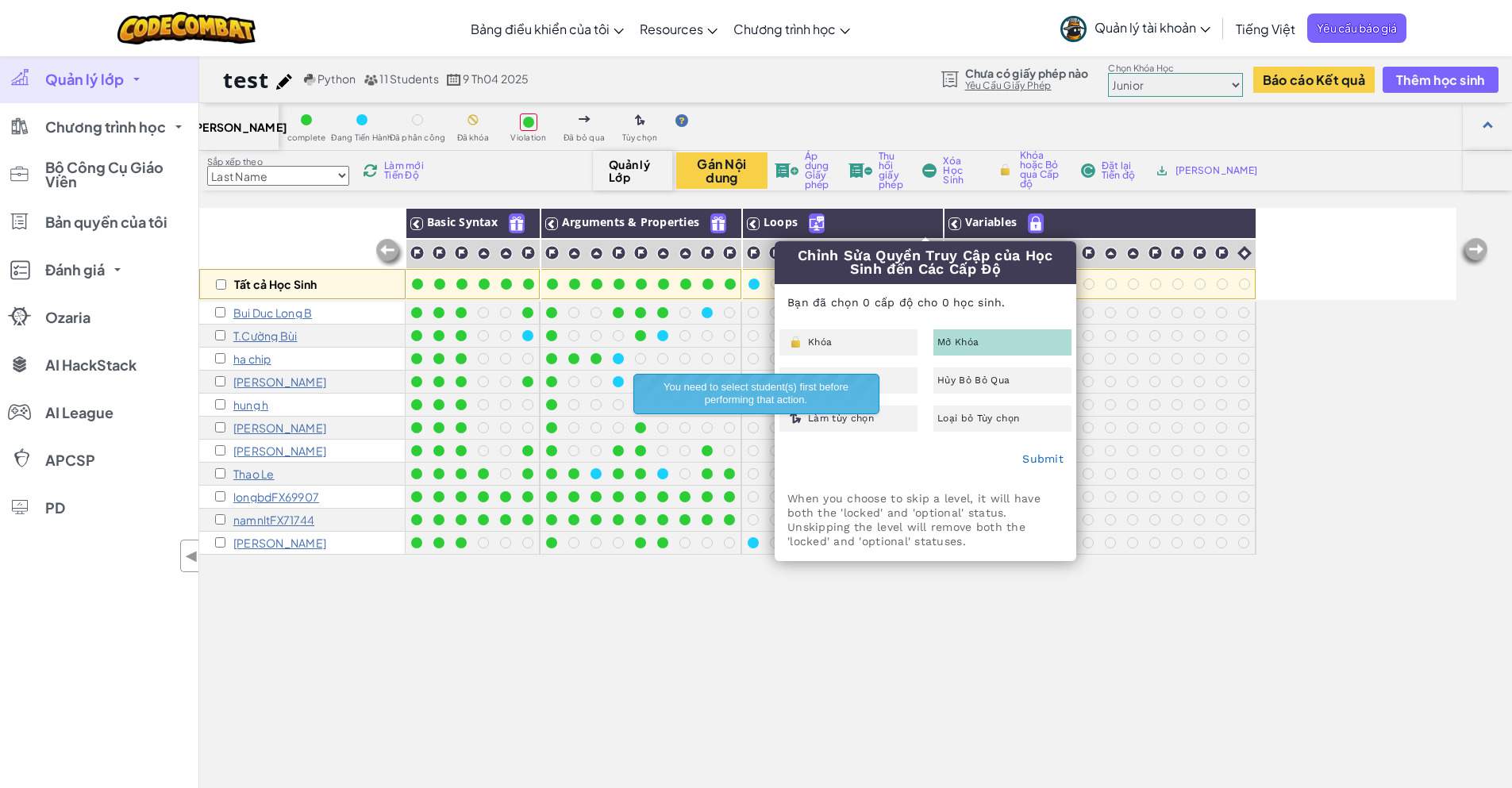
click at [215, 493] on div "longbdFX69907" at bounding box center [302, 497] width 206 height 23
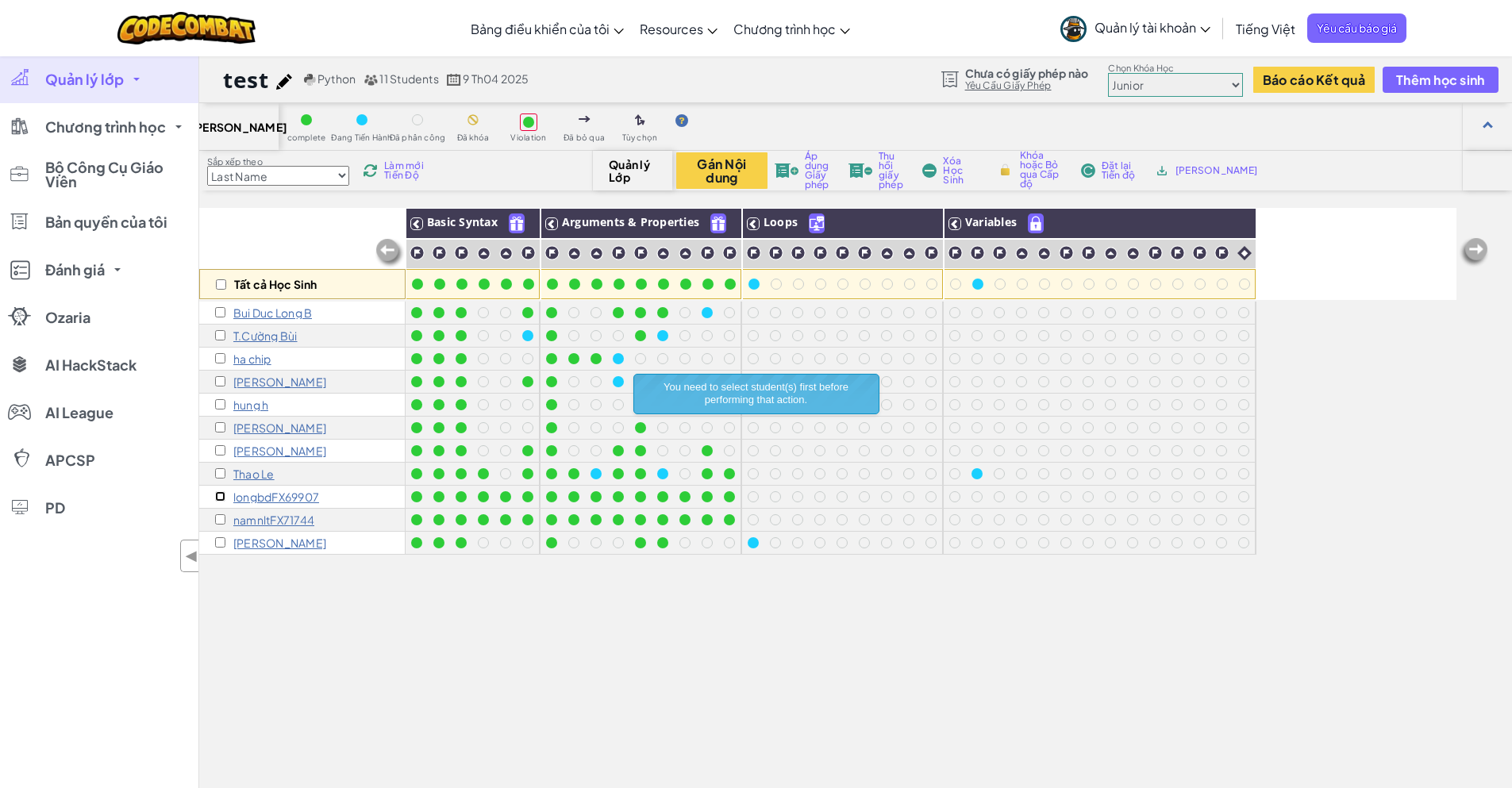
click at [219, 492] on input "checkbox" at bounding box center [220, 495] width 10 height 10
checkbox input "true"
click at [219, 513] on div "namnltFX71744" at bounding box center [265, 520] width 99 height 13
click at [219, 522] on input "checkbox" at bounding box center [220, 519] width 10 height 10
checkbox input "true"
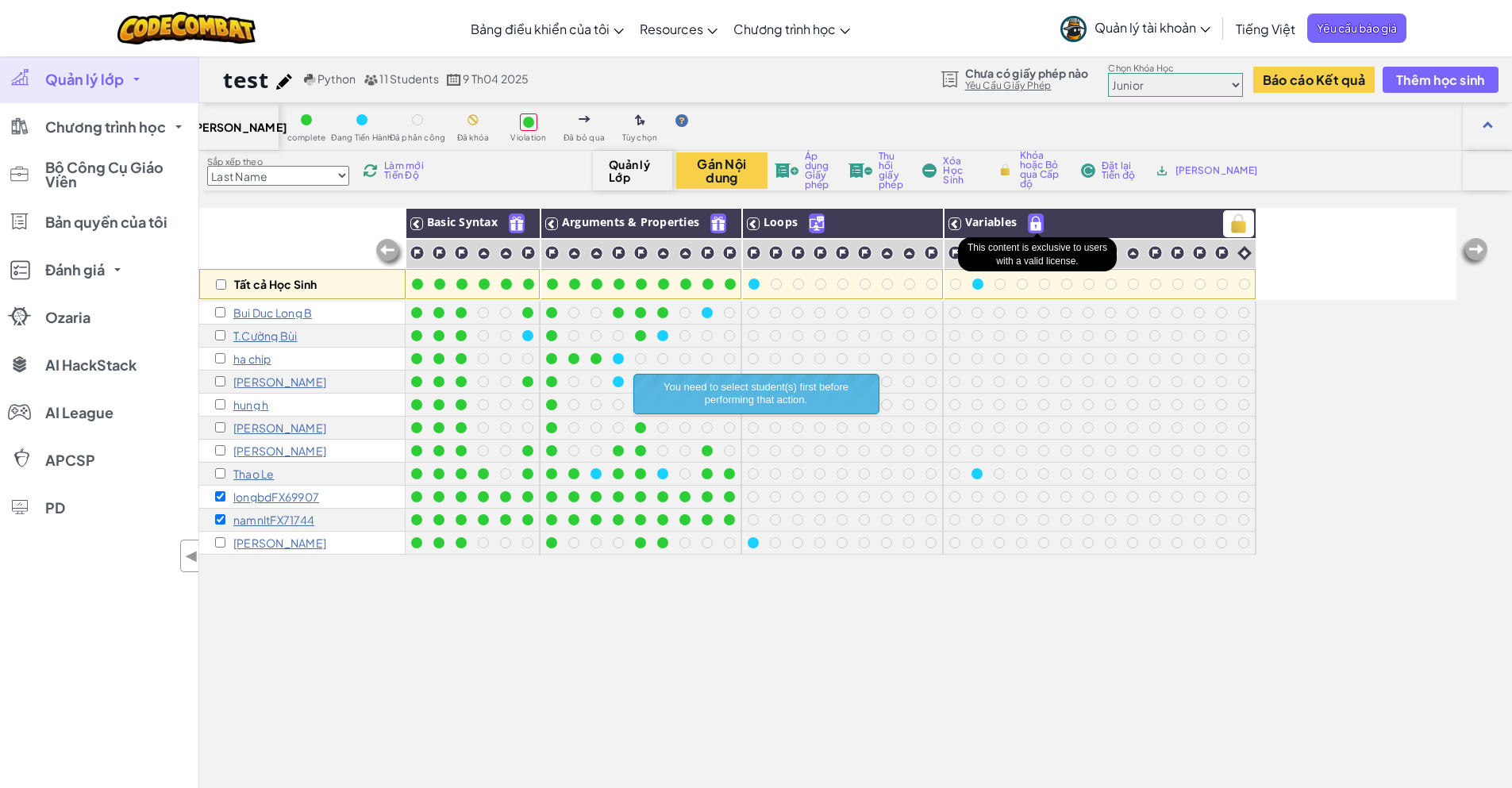
click at [1035, 225] on img at bounding box center [1035, 222] width 14 height 18
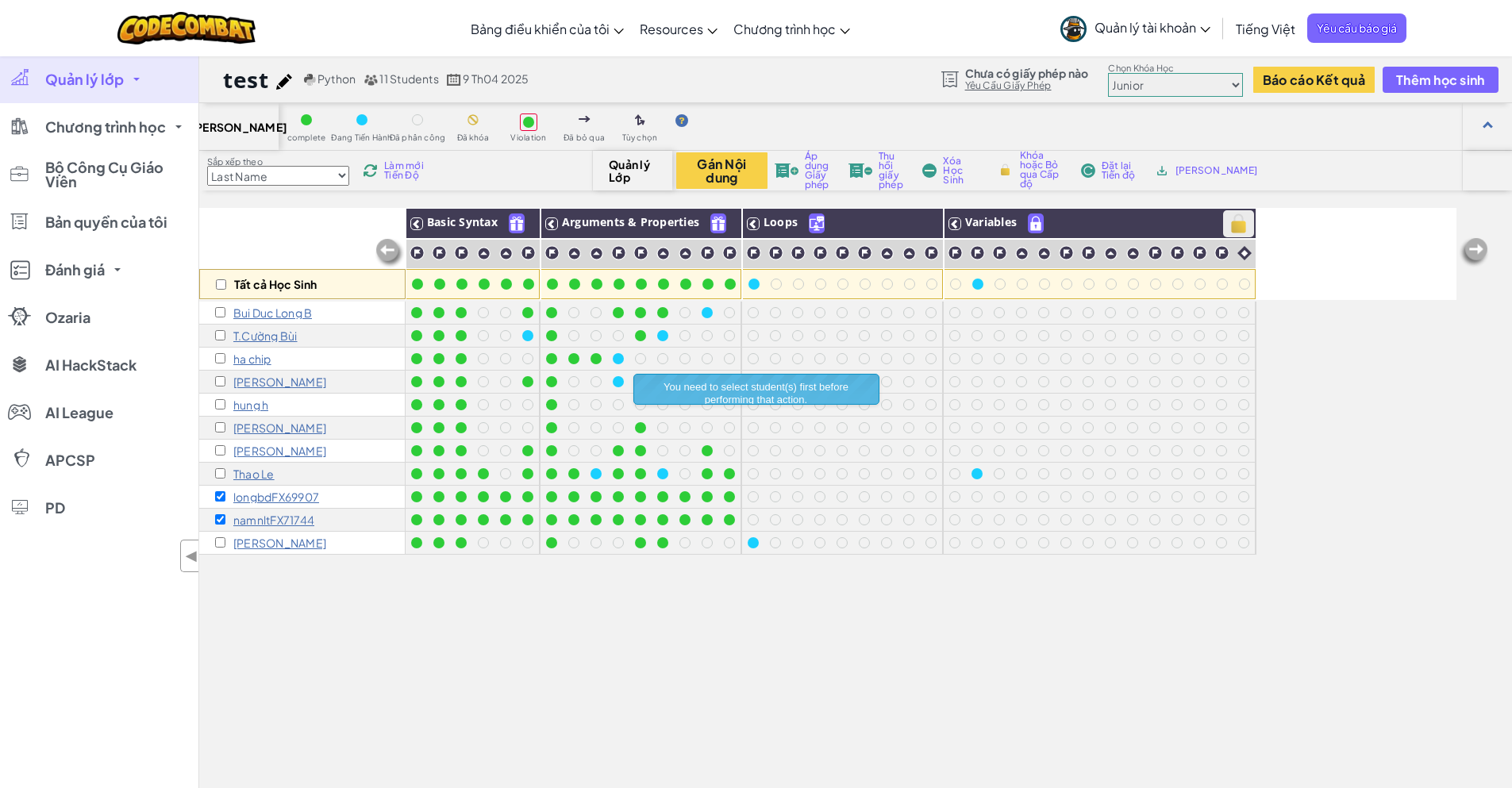
click at [1238, 230] on img at bounding box center [1239, 223] width 28 height 23
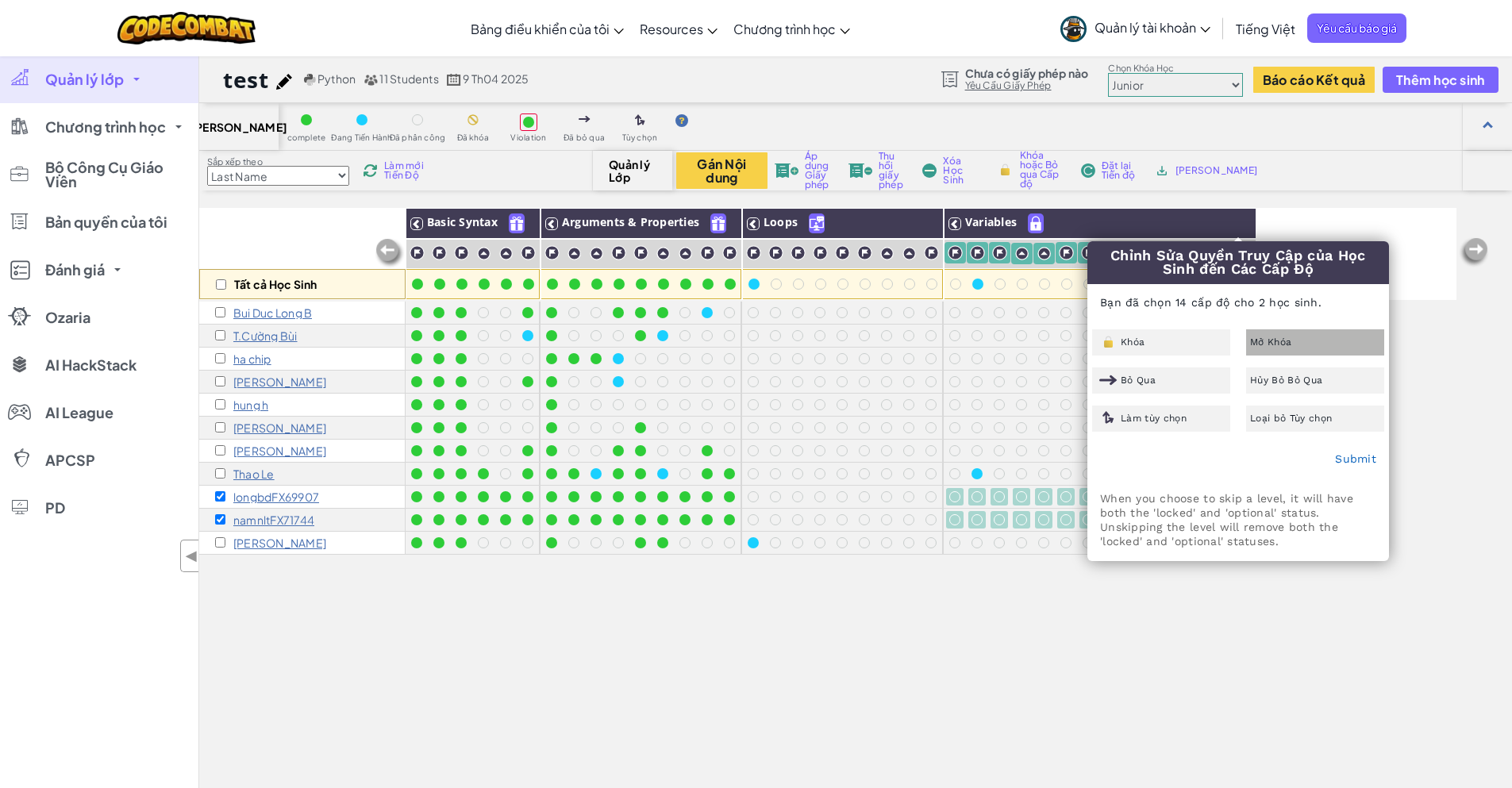
click at [1265, 334] on div "Mở Khóa" at bounding box center [1315, 342] width 138 height 26
click at [1344, 460] on link "Submit" at bounding box center [1355, 459] width 41 height 13
checkbox input "false"
